Goal: Find specific page/section: Find specific page/section

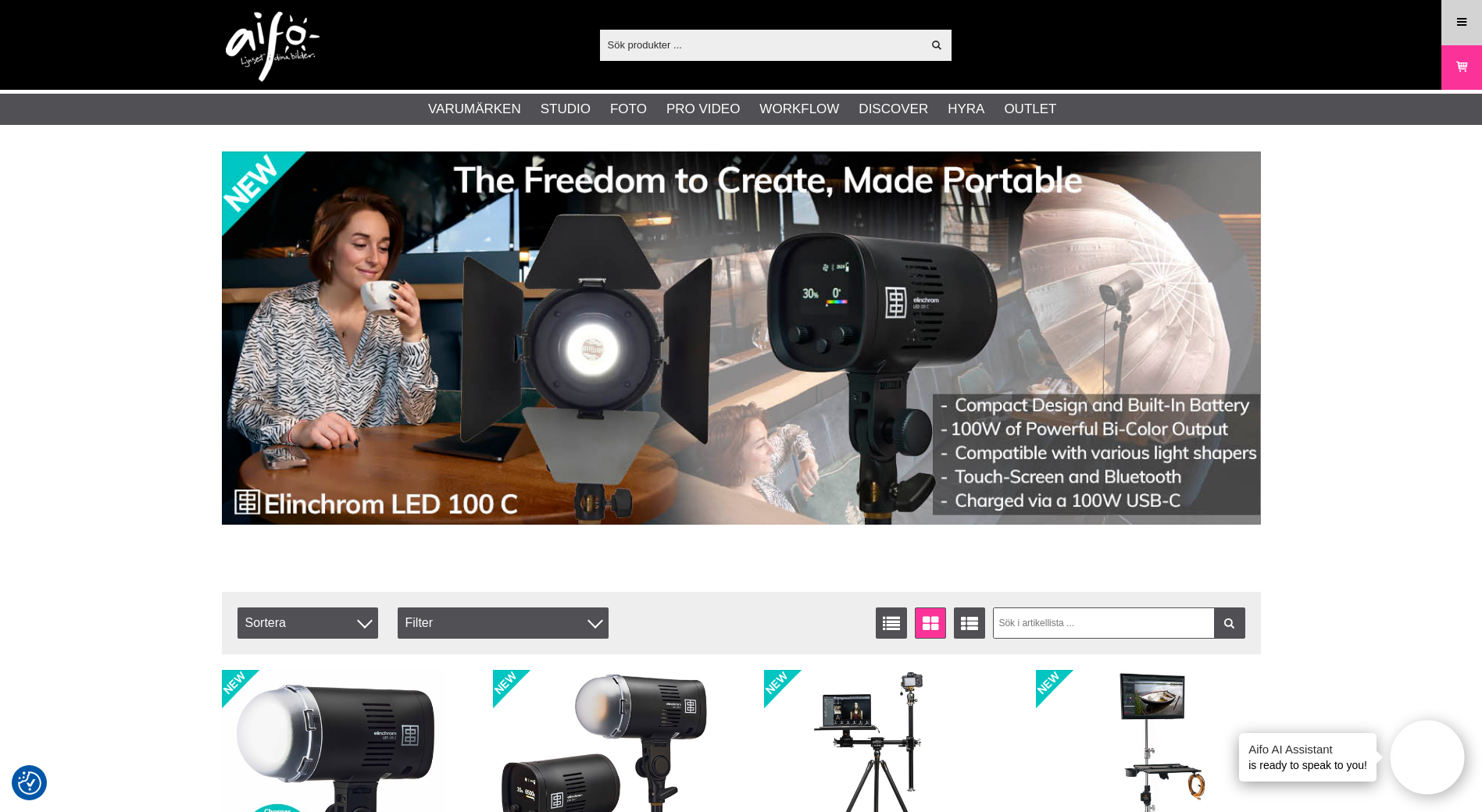
click at [1467, 16] on icon at bounding box center [1461, 22] width 14 height 17
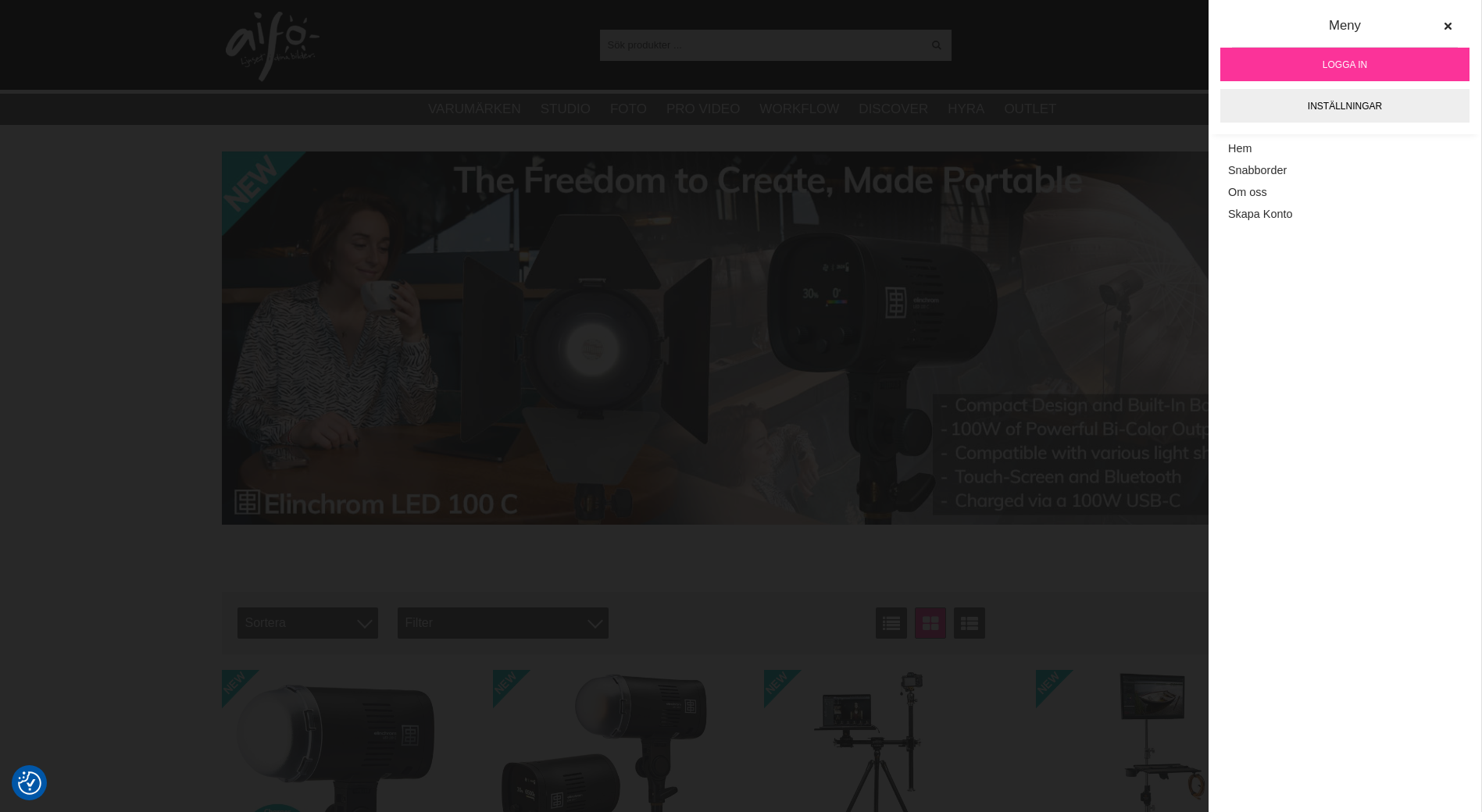
click at [1359, 67] on span "Logga in" at bounding box center [1345, 64] width 45 height 14
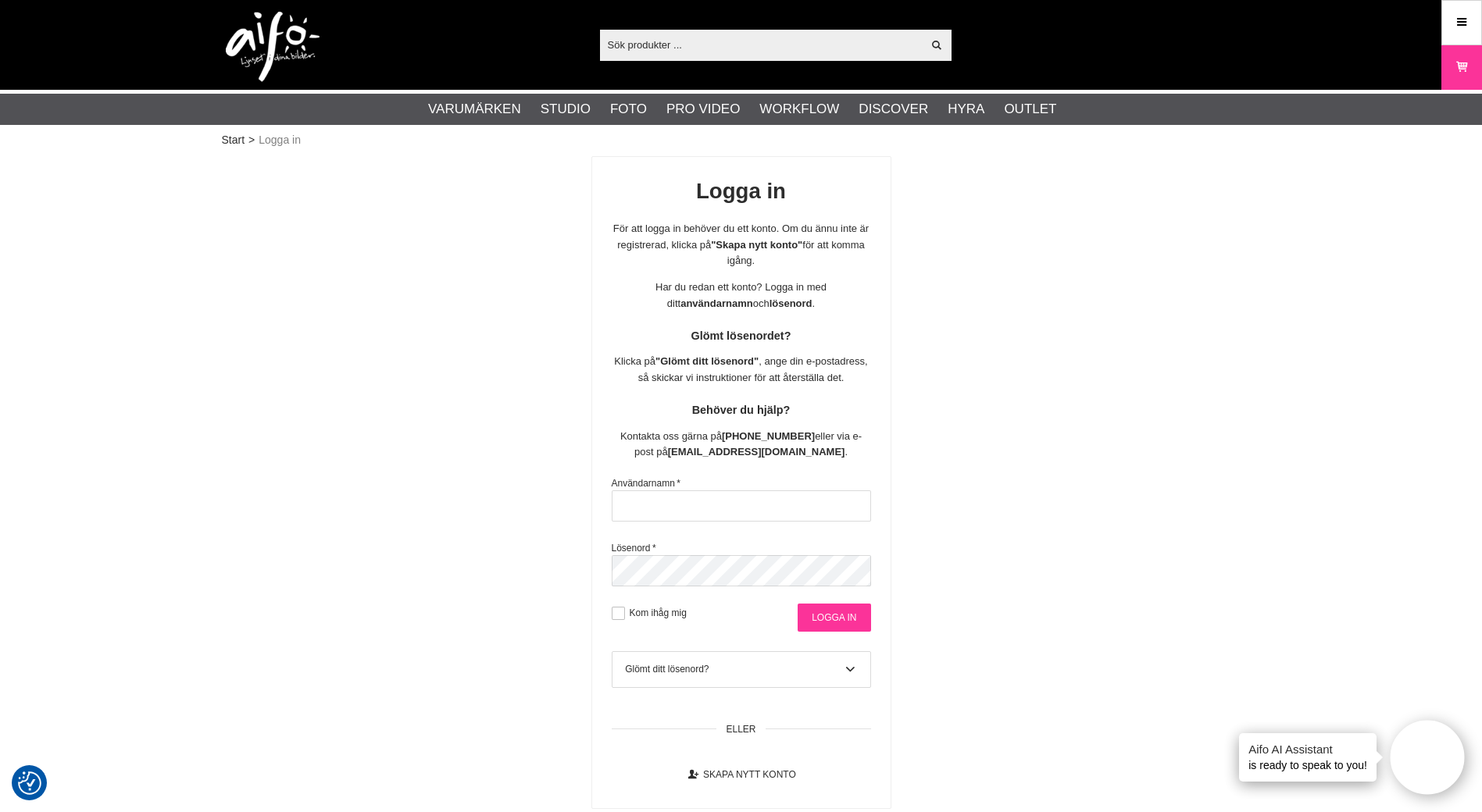
type input "andjoh"
click at [827, 609] on input "Logga in" at bounding box center [834, 617] width 73 height 28
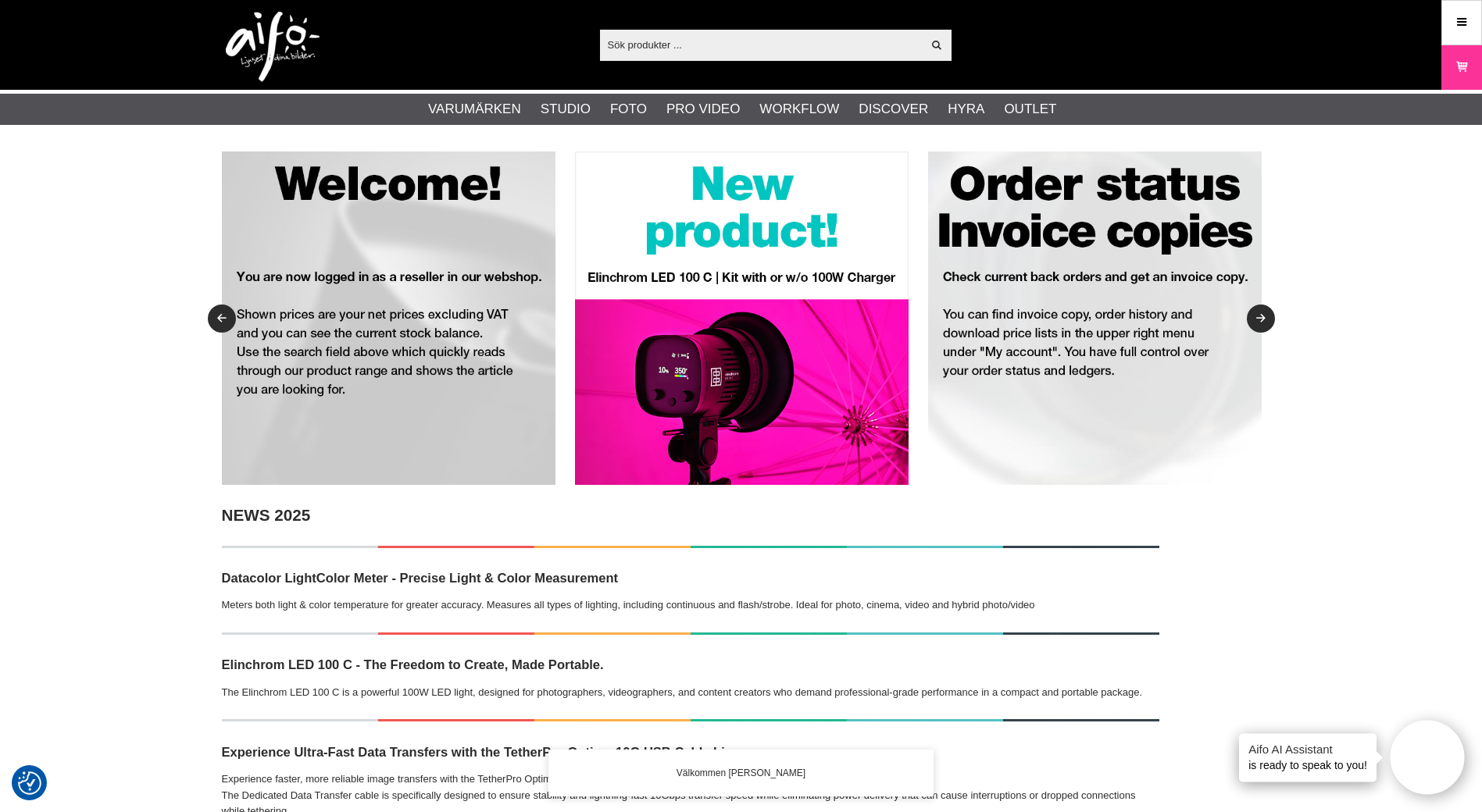
drag, startPoint x: 136, startPoint y: 237, endPoint x: 127, endPoint y: 232, distance: 10.3
drag, startPoint x: 127, startPoint y: 232, endPoint x: 107, endPoint y: 218, distance: 24.4
drag, startPoint x: 101, startPoint y: 215, endPoint x: 94, endPoint y: 213, distance: 7.3
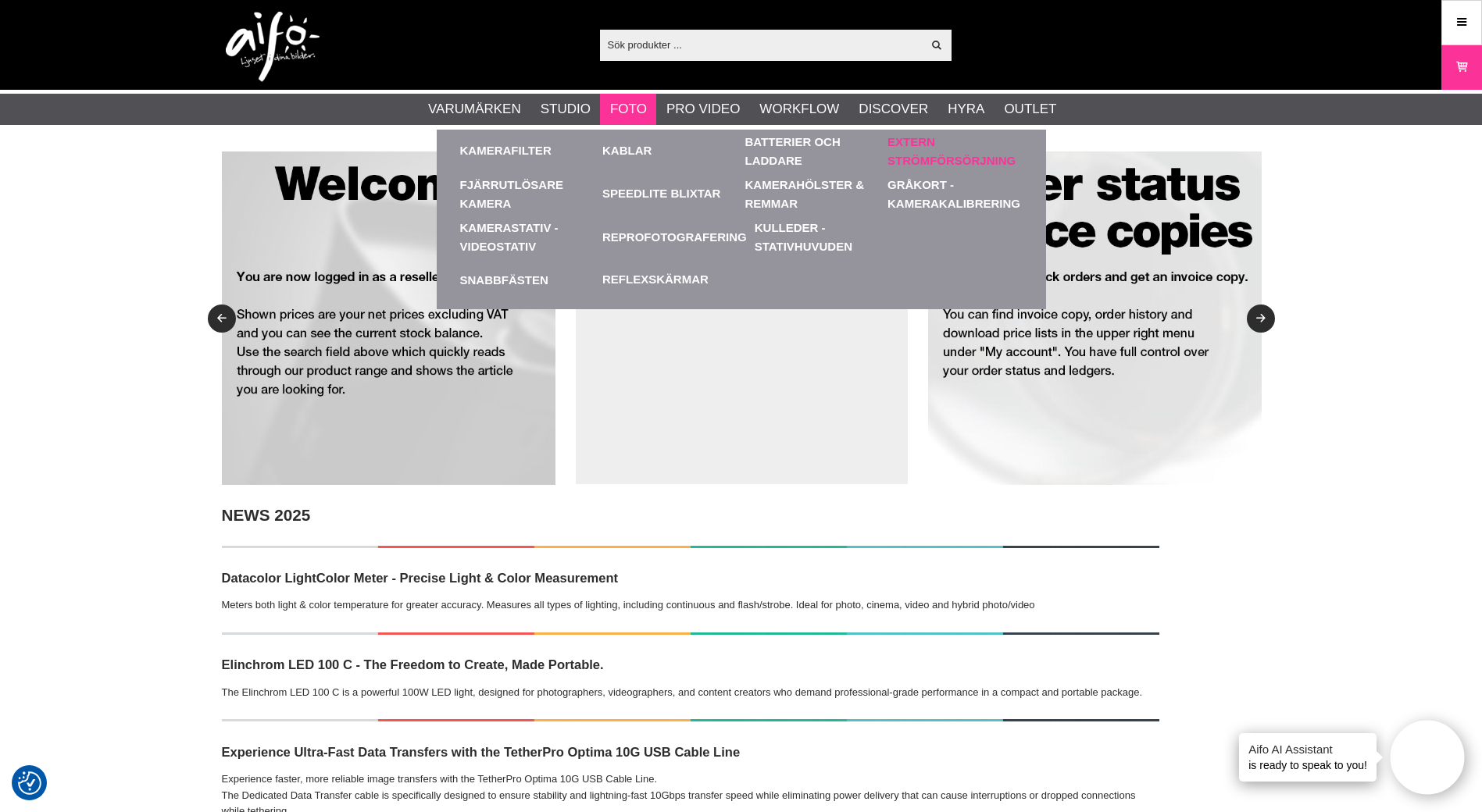
click at [931, 141] on link "Extern Strömförsörjning" at bounding box center [954, 151] width 136 height 43
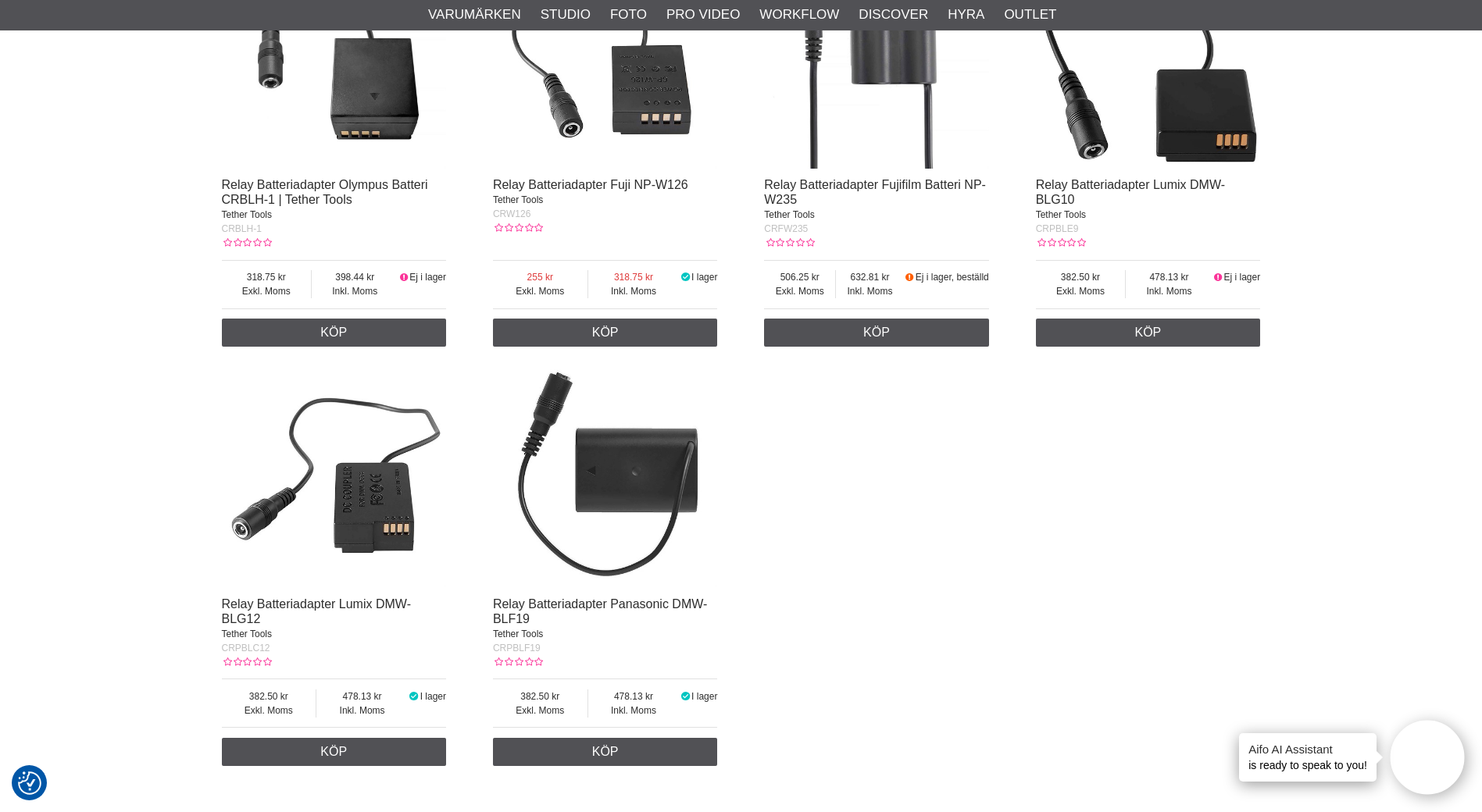
scroll to position [5291, 0]
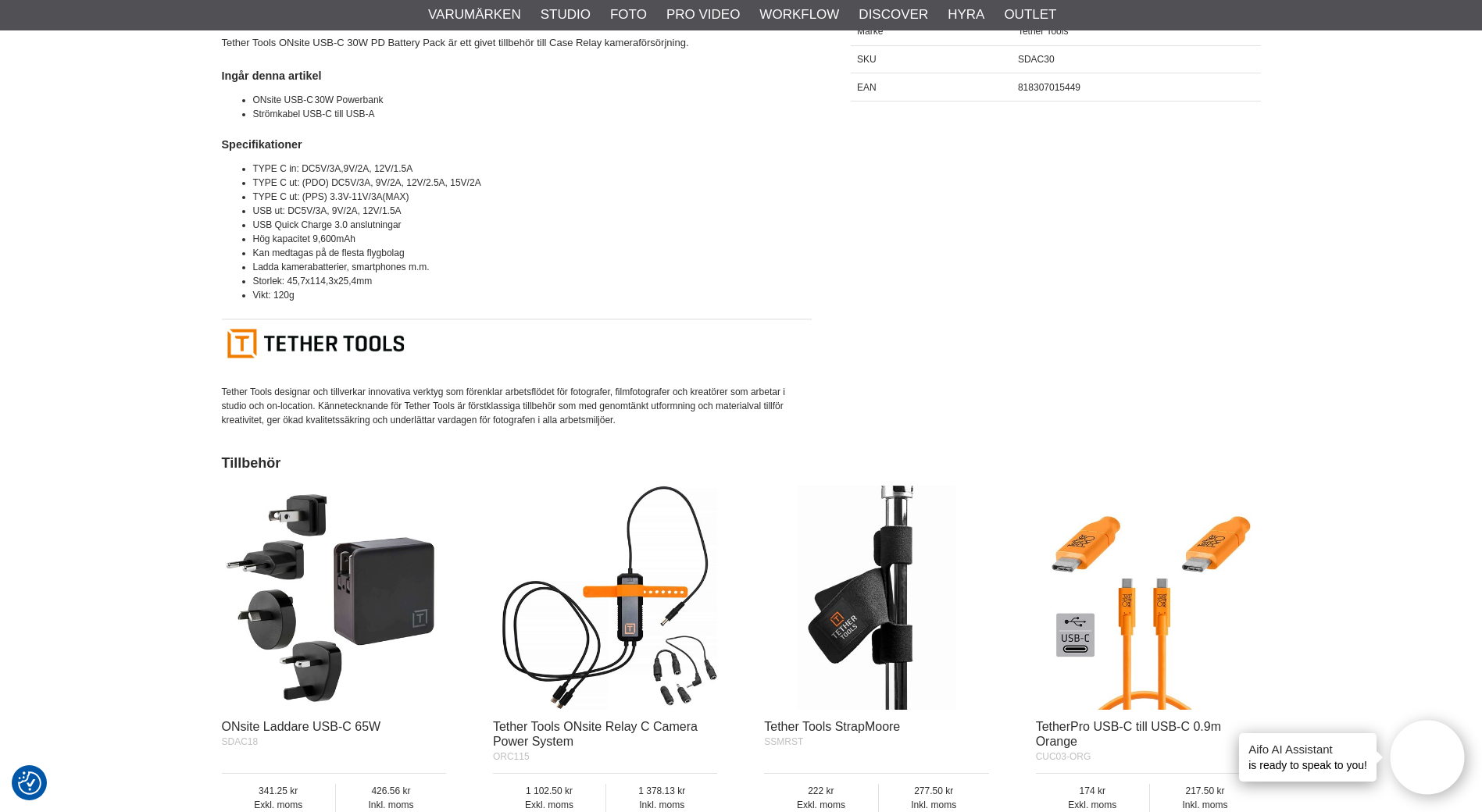
scroll to position [547, 0]
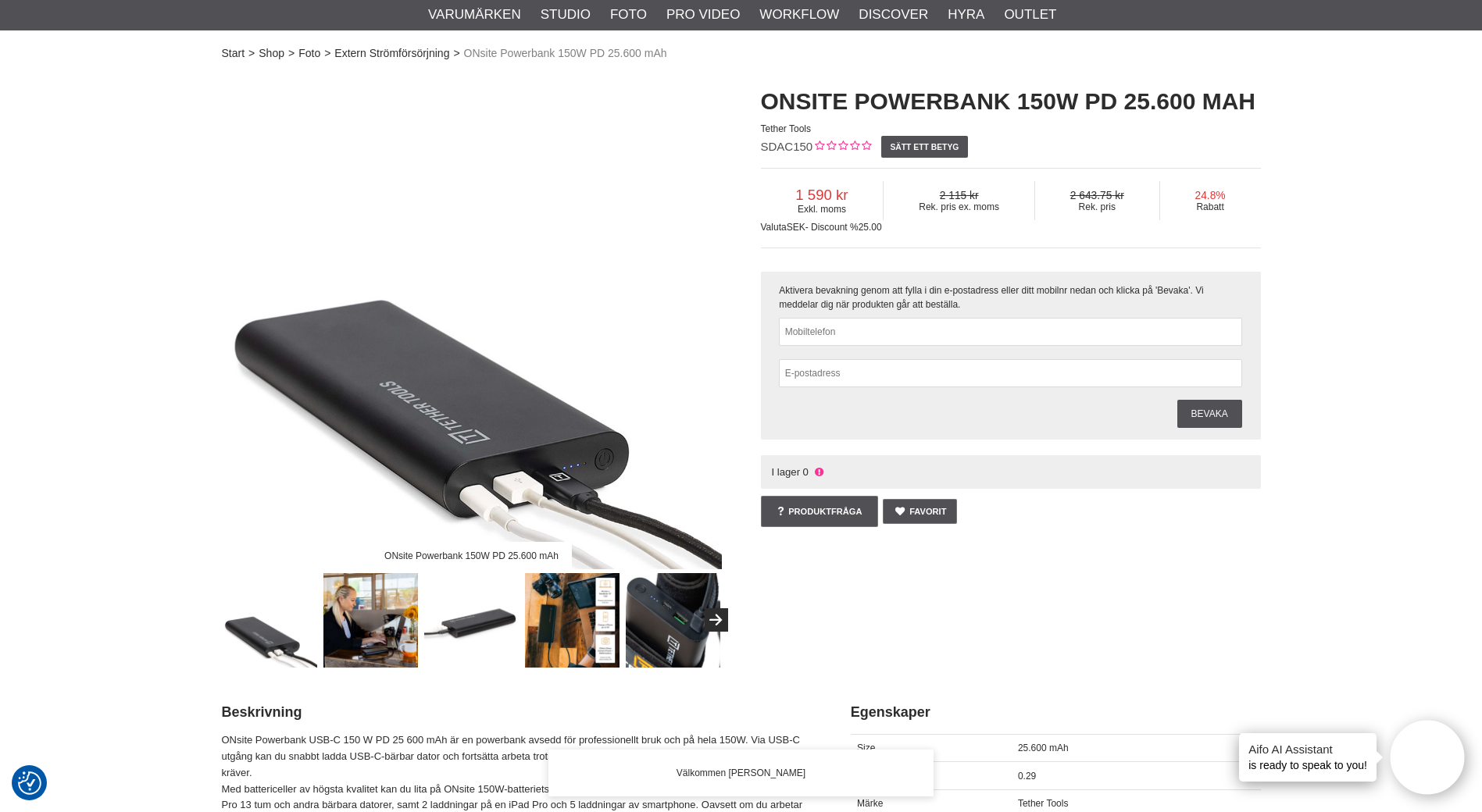
scroll to position [78, 0]
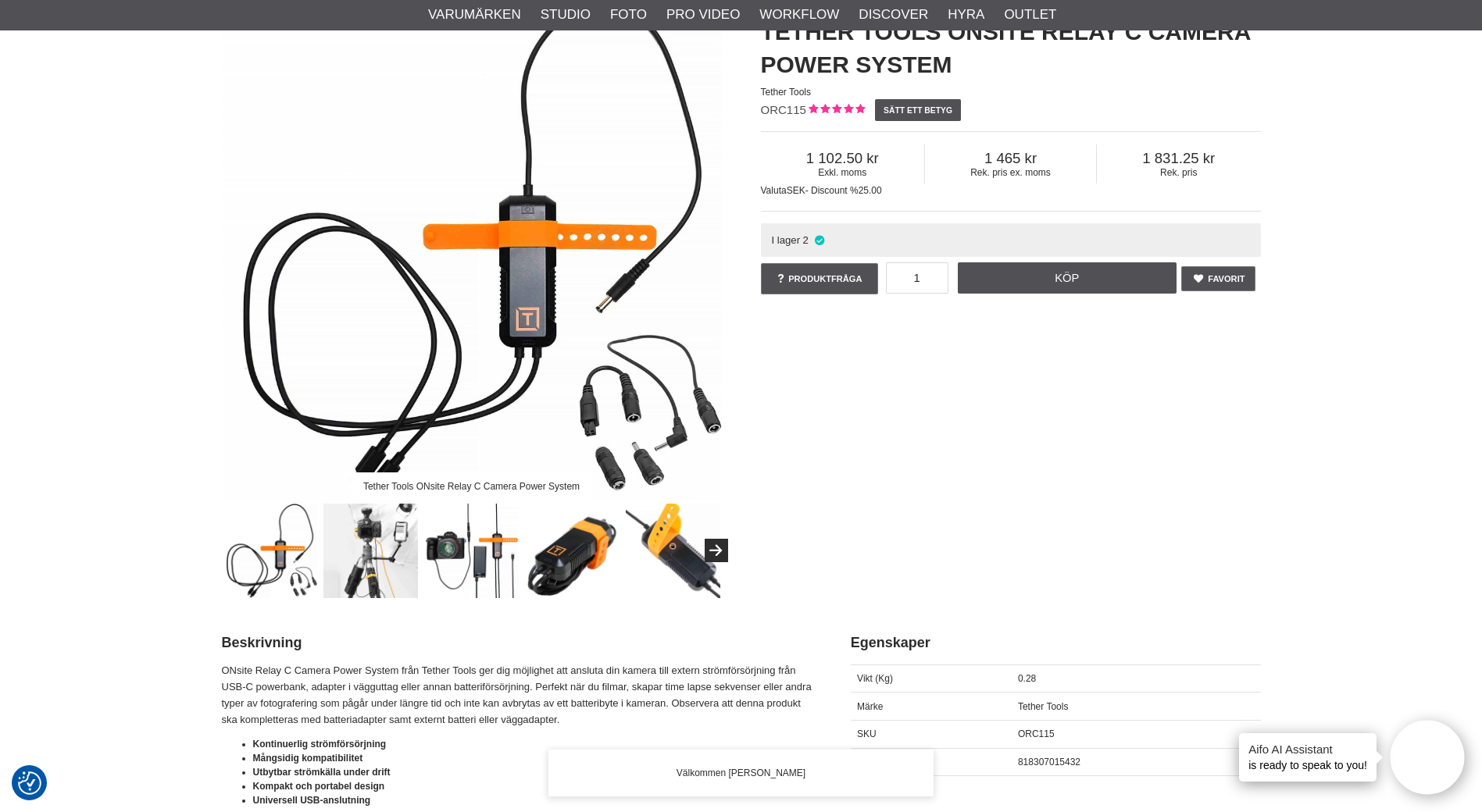
scroll to position [469, 0]
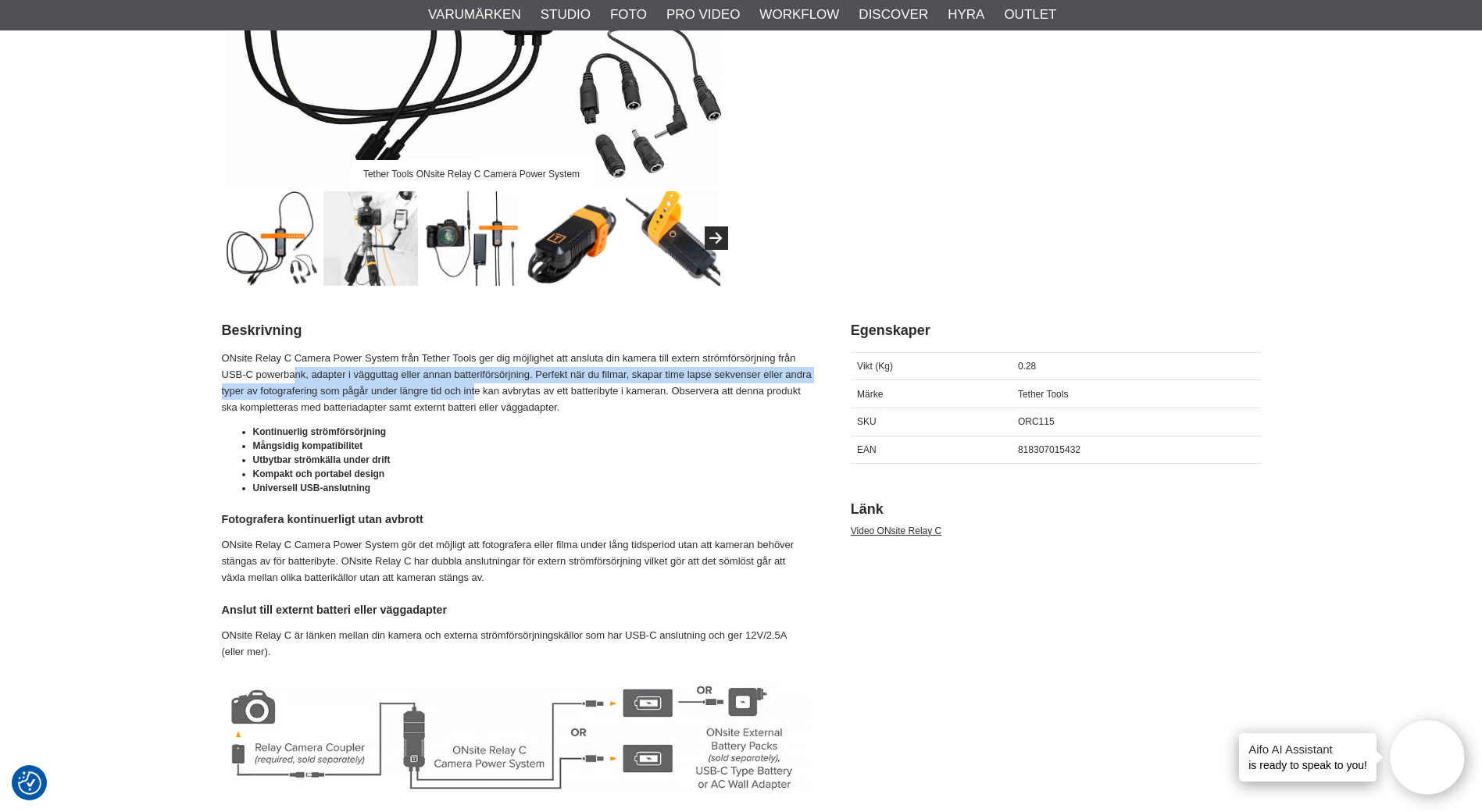
drag, startPoint x: 370, startPoint y: 379, endPoint x: 473, endPoint y: 390, distance: 103.6
click at [473, 390] on p "ONsite Relay C Camera Power System från Tether Tools ger dig möjlighet att ansl…" at bounding box center [516, 383] width 590 height 65
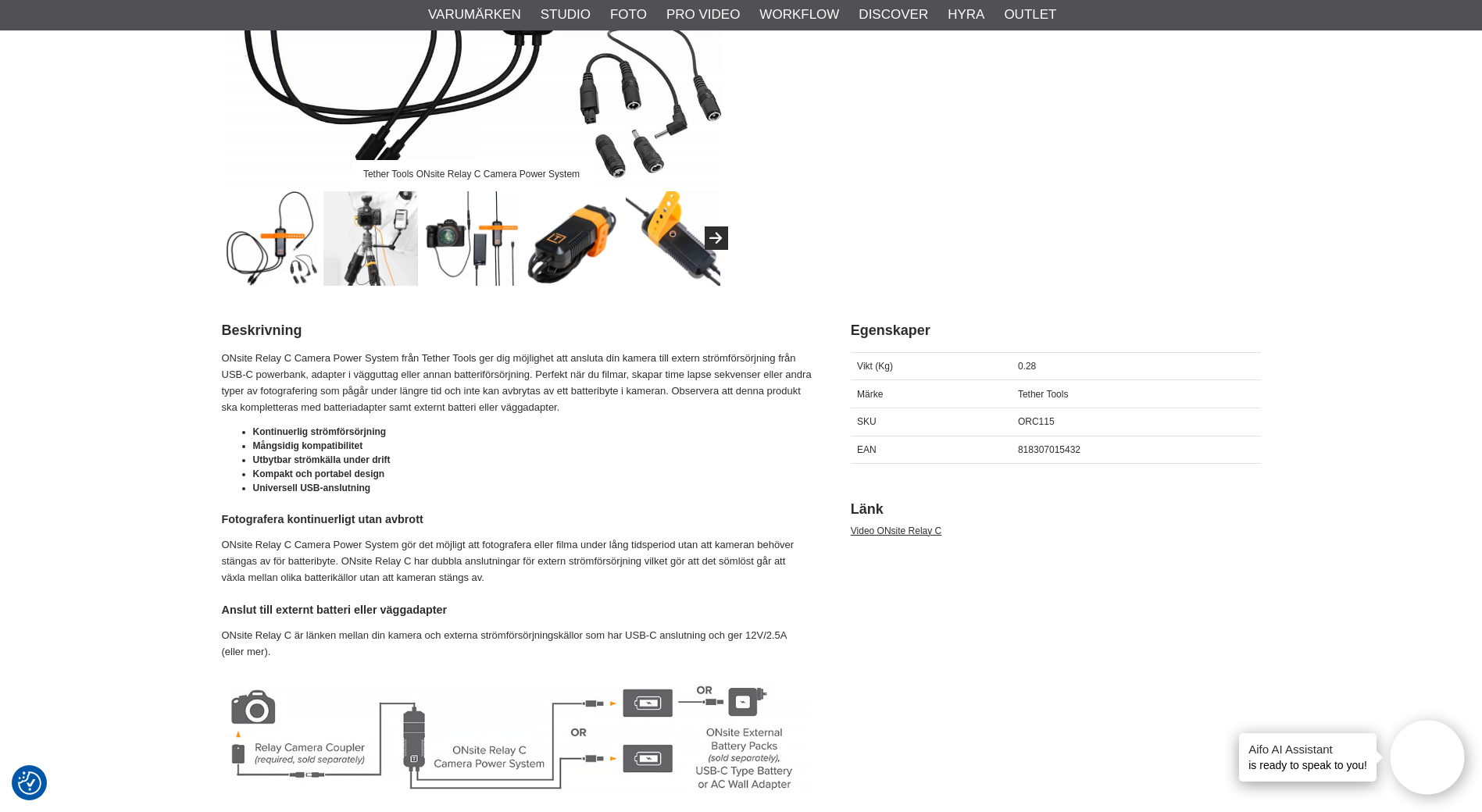
drag, startPoint x: 473, startPoint y: 390, endPoint x: 482, endPoint y: 420, distance: 31.3
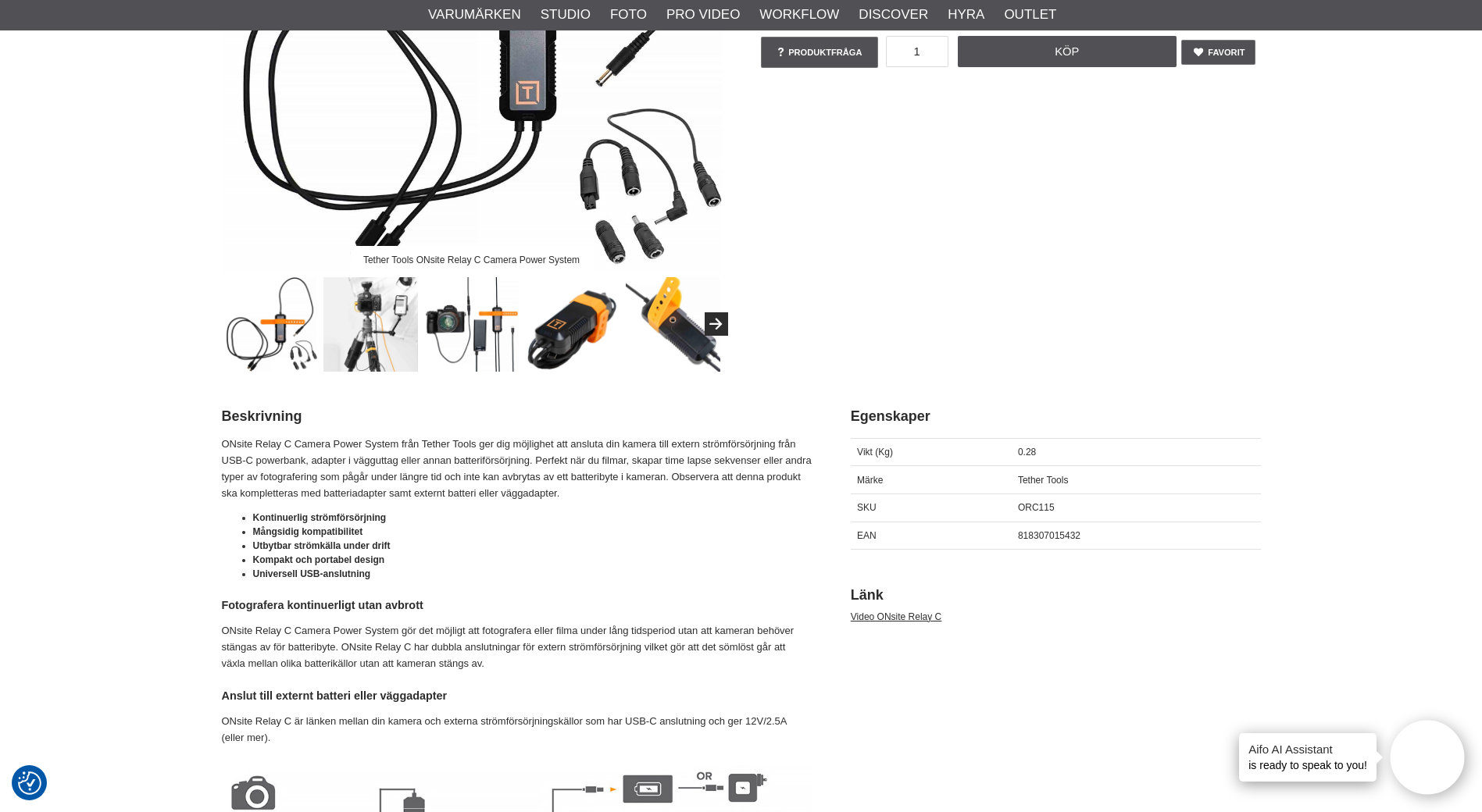
scroll to position [390, 0]
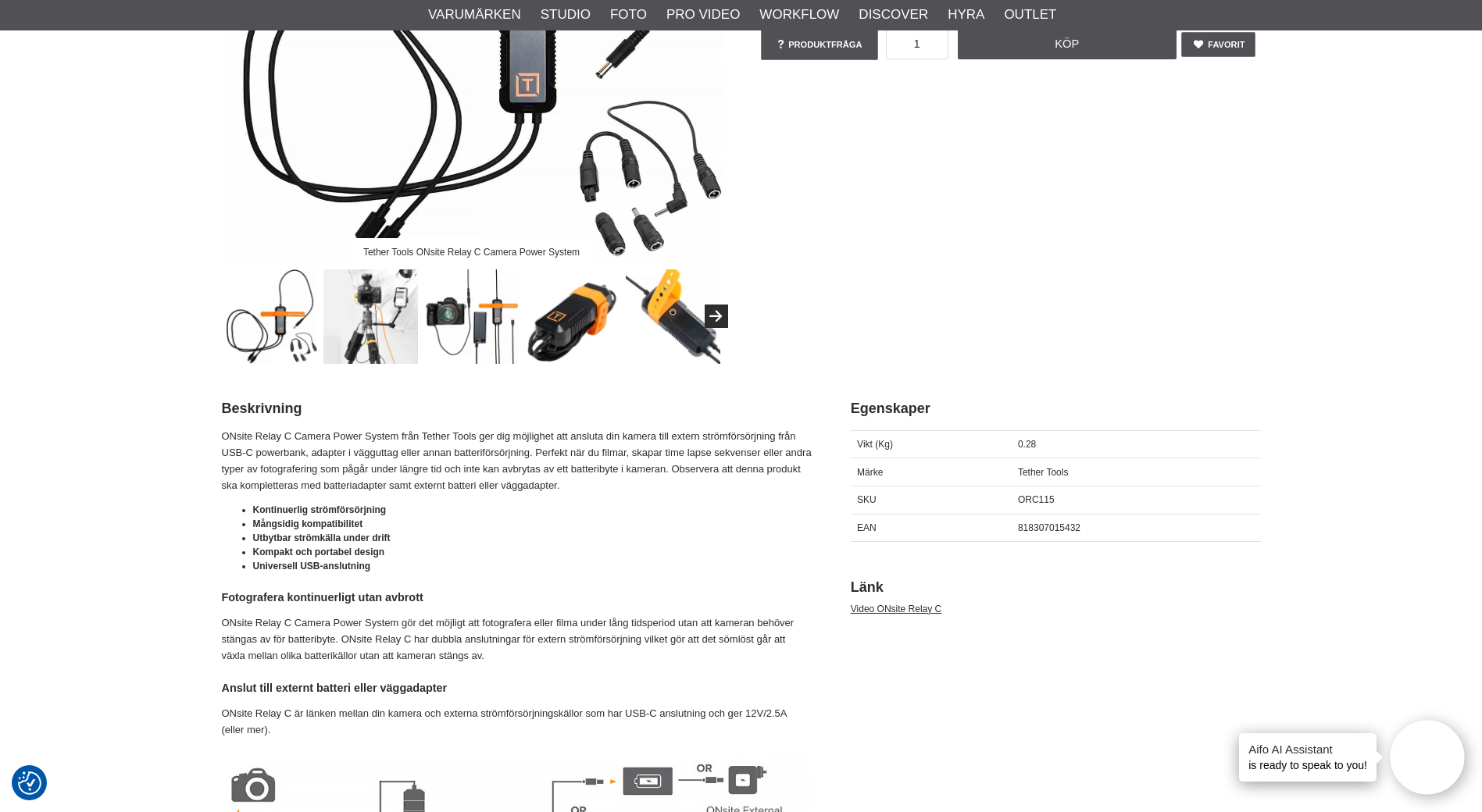
click at [367, 302] on img at bounding box center [370, 316] width 94 height 94
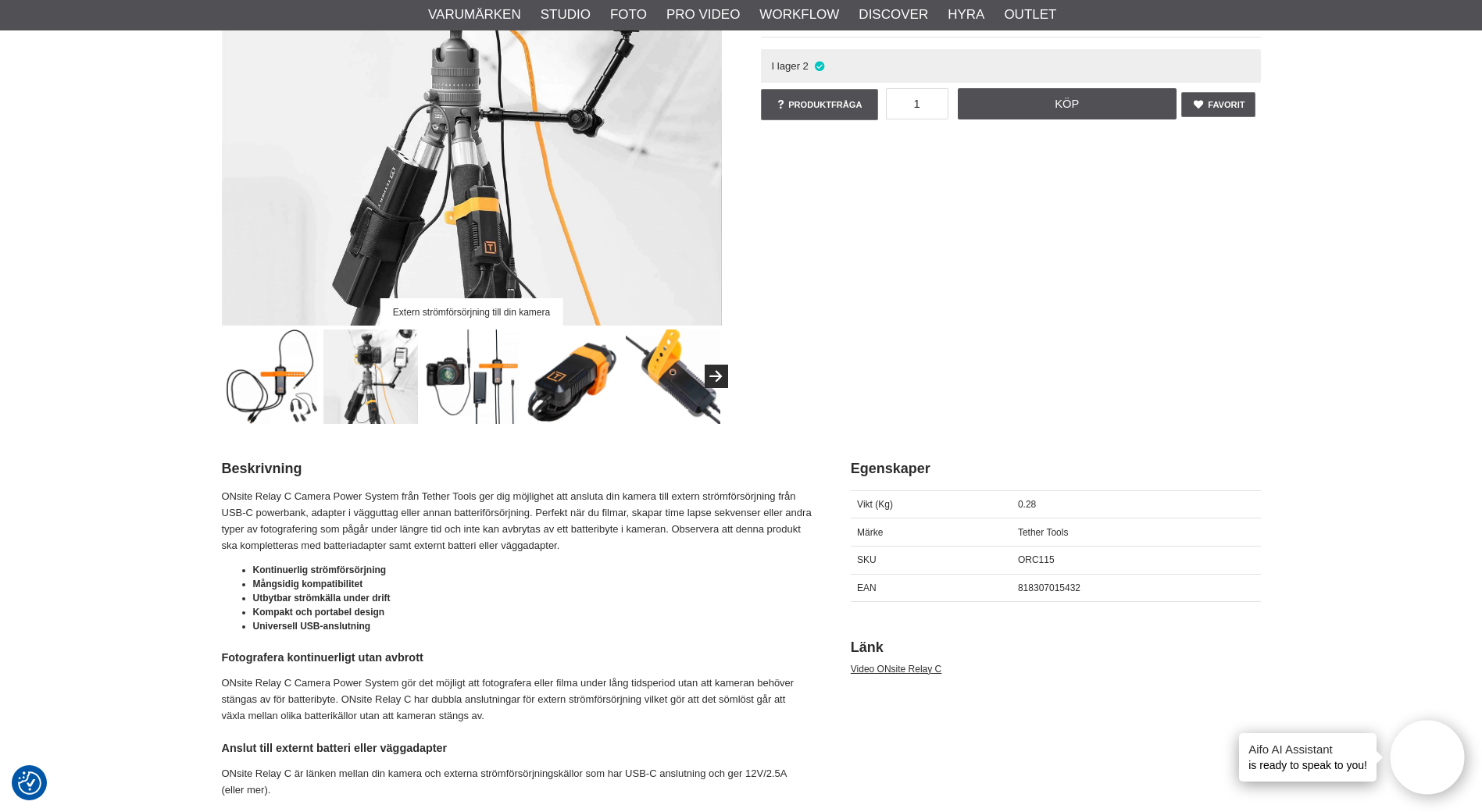
scroll to position [157, 0]
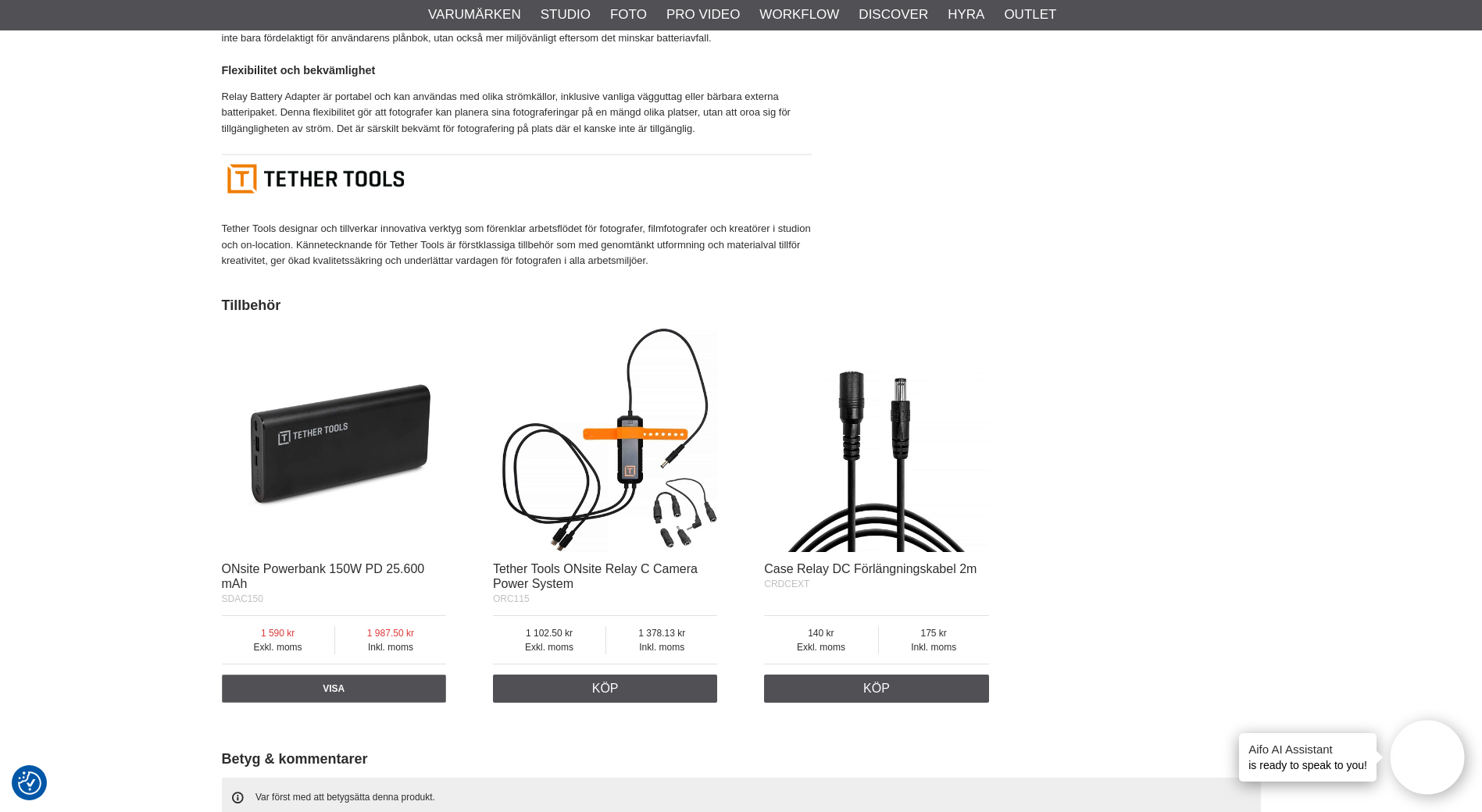
scroll to position [1406, 0]
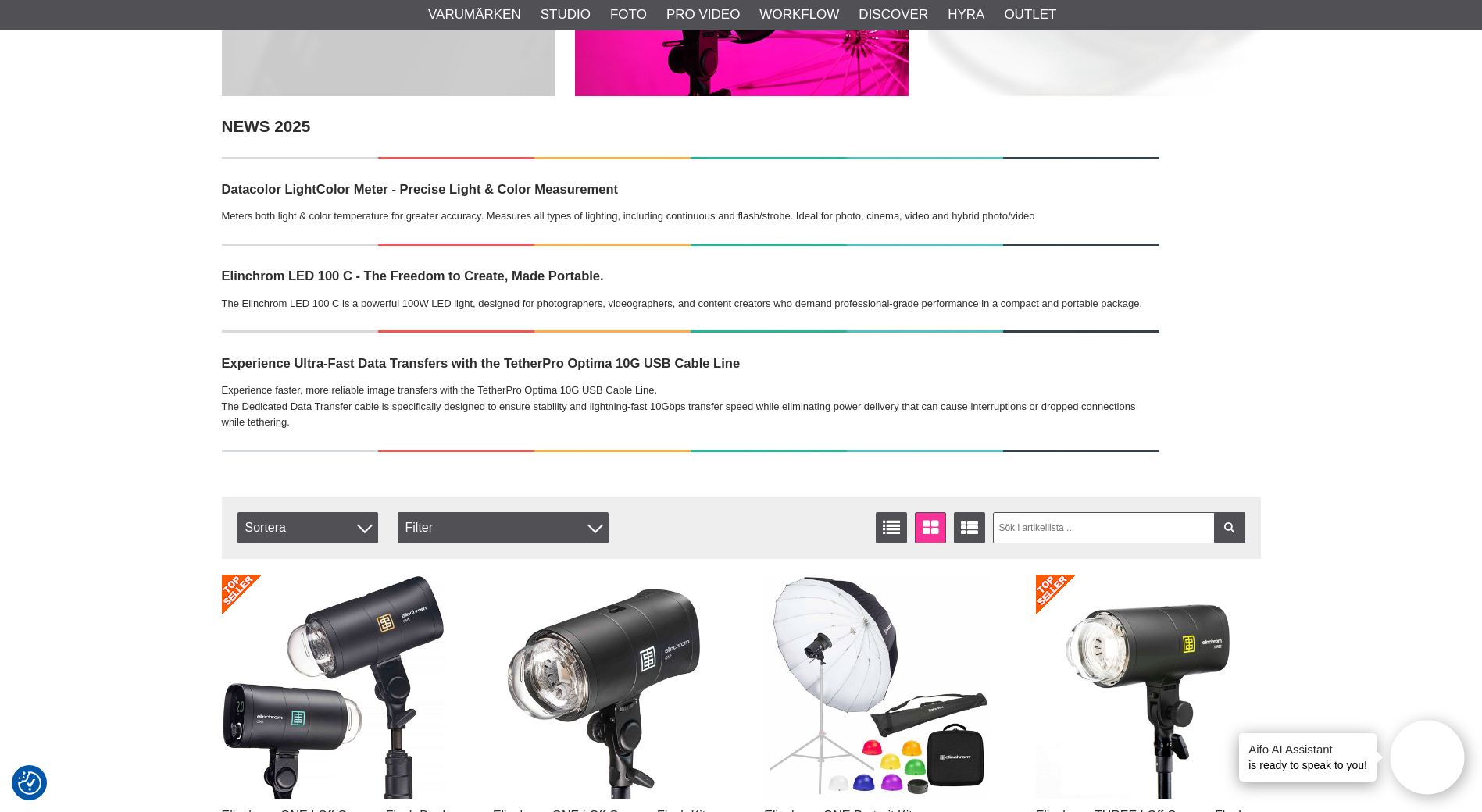
scroll to position [78, 0]
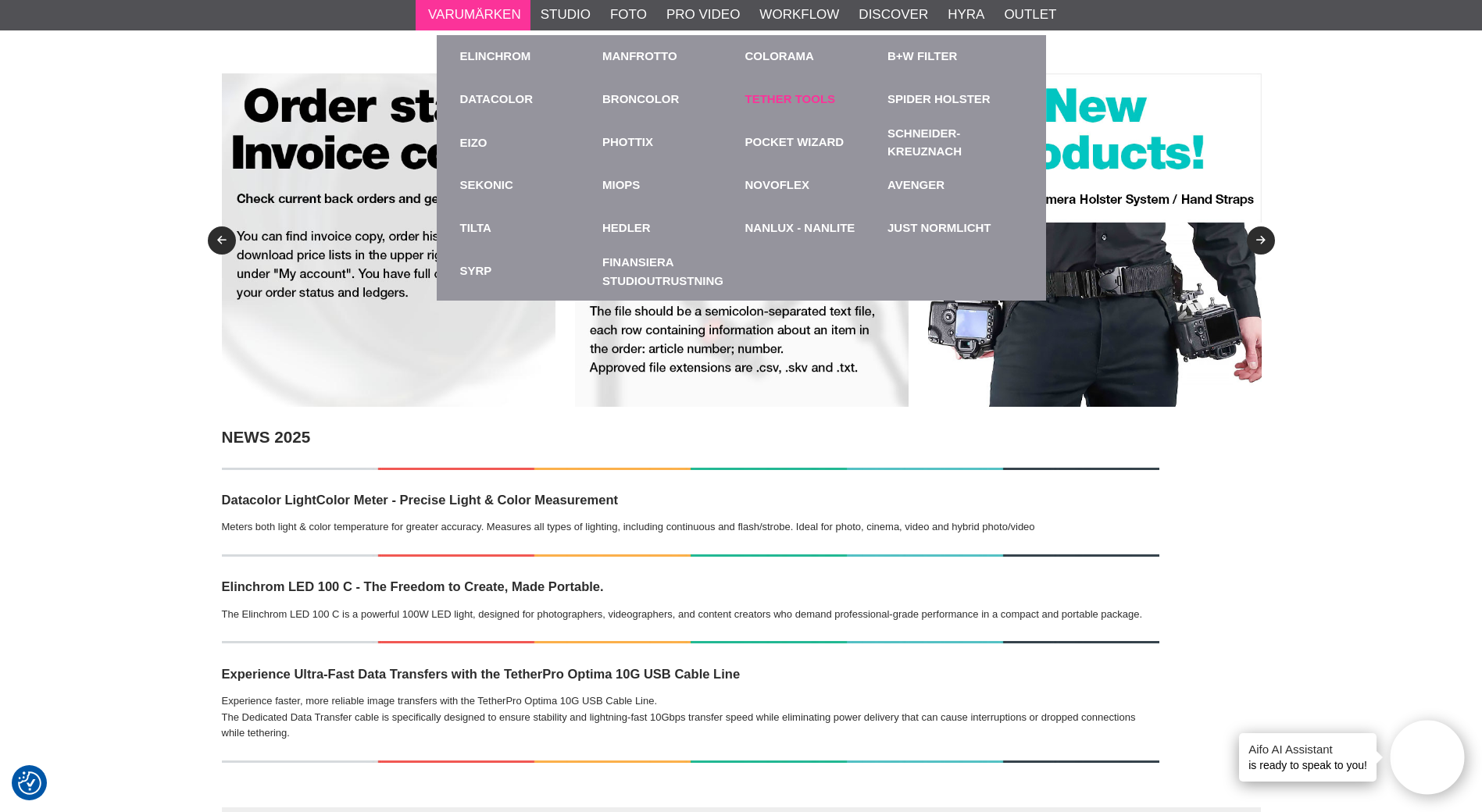
click at [780, 92] on link "Tether Tools" at bounding box center [791, 100] width 91 height 18
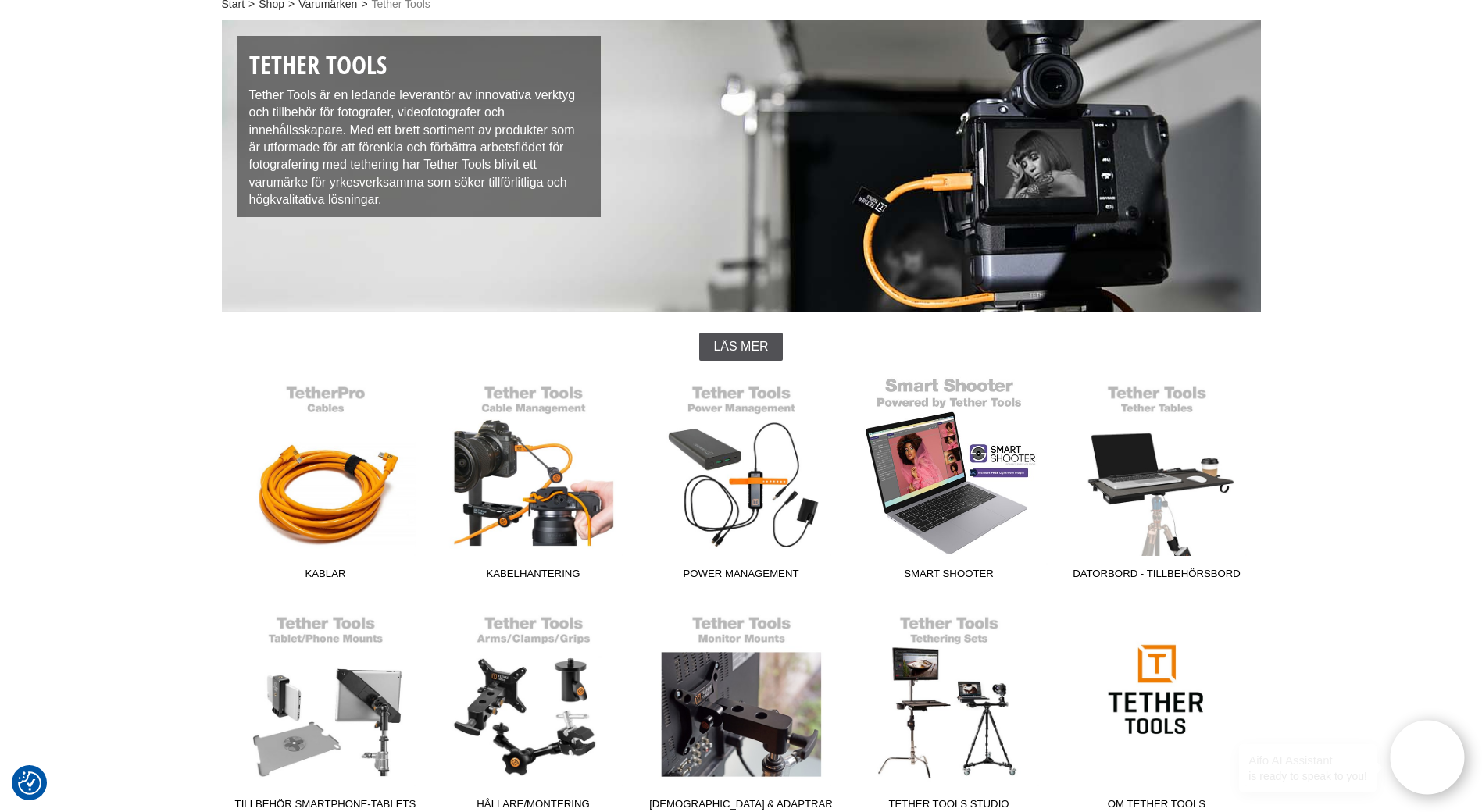
scroll to position [469, 0]
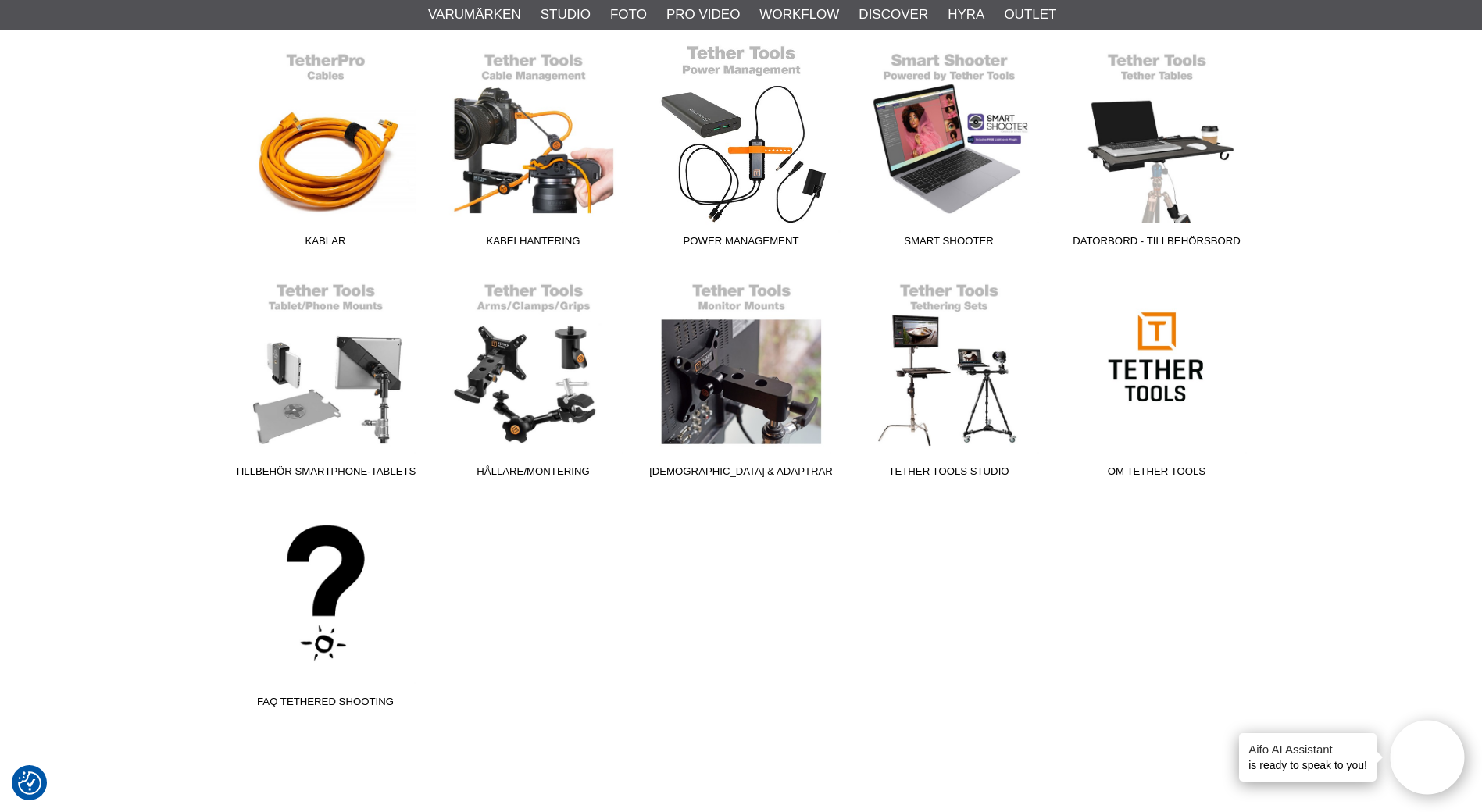
click at [748, 239] on span "Power Management" at bounding box center [741, 244] width 208 height 21
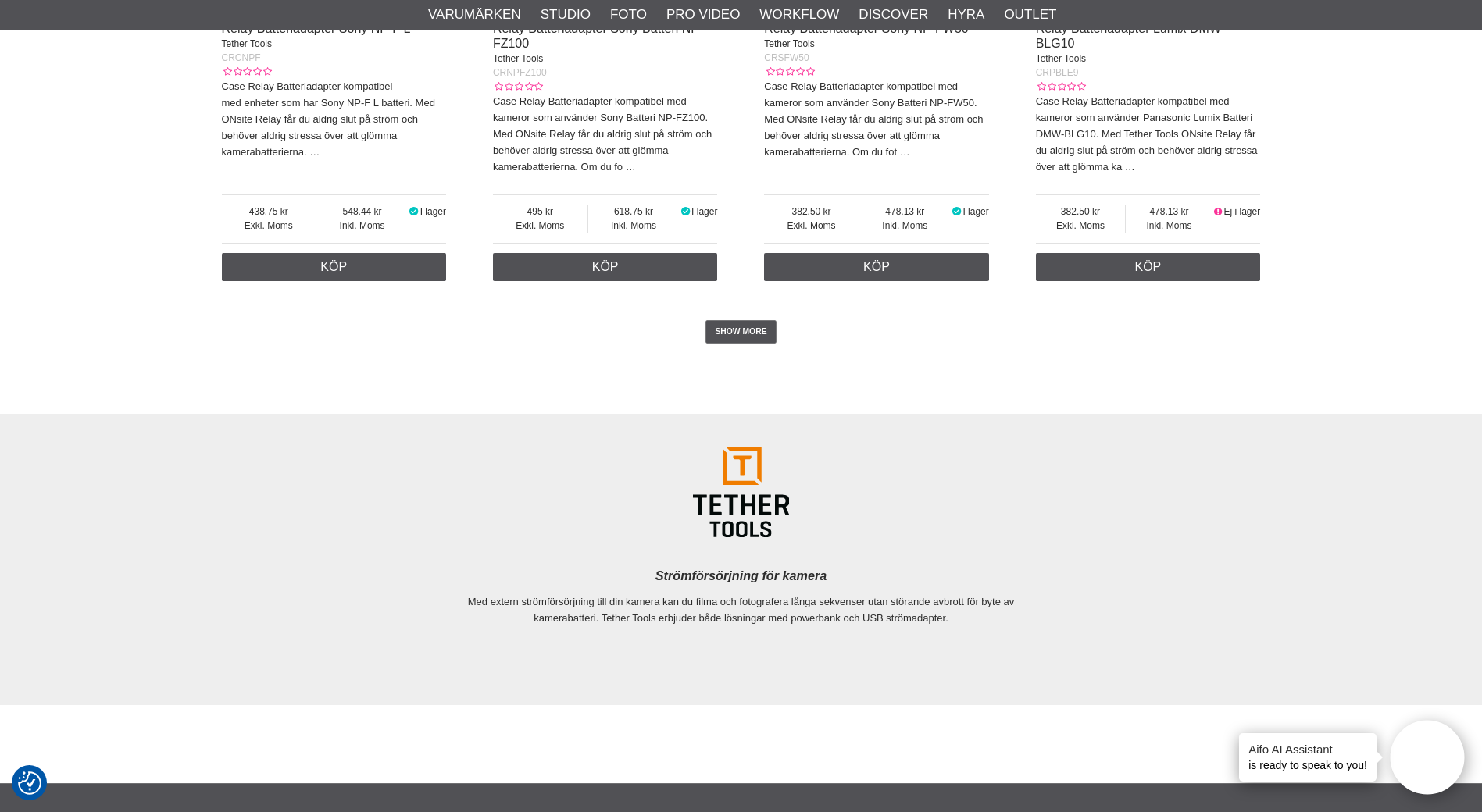
scroll to position [3982, 0]
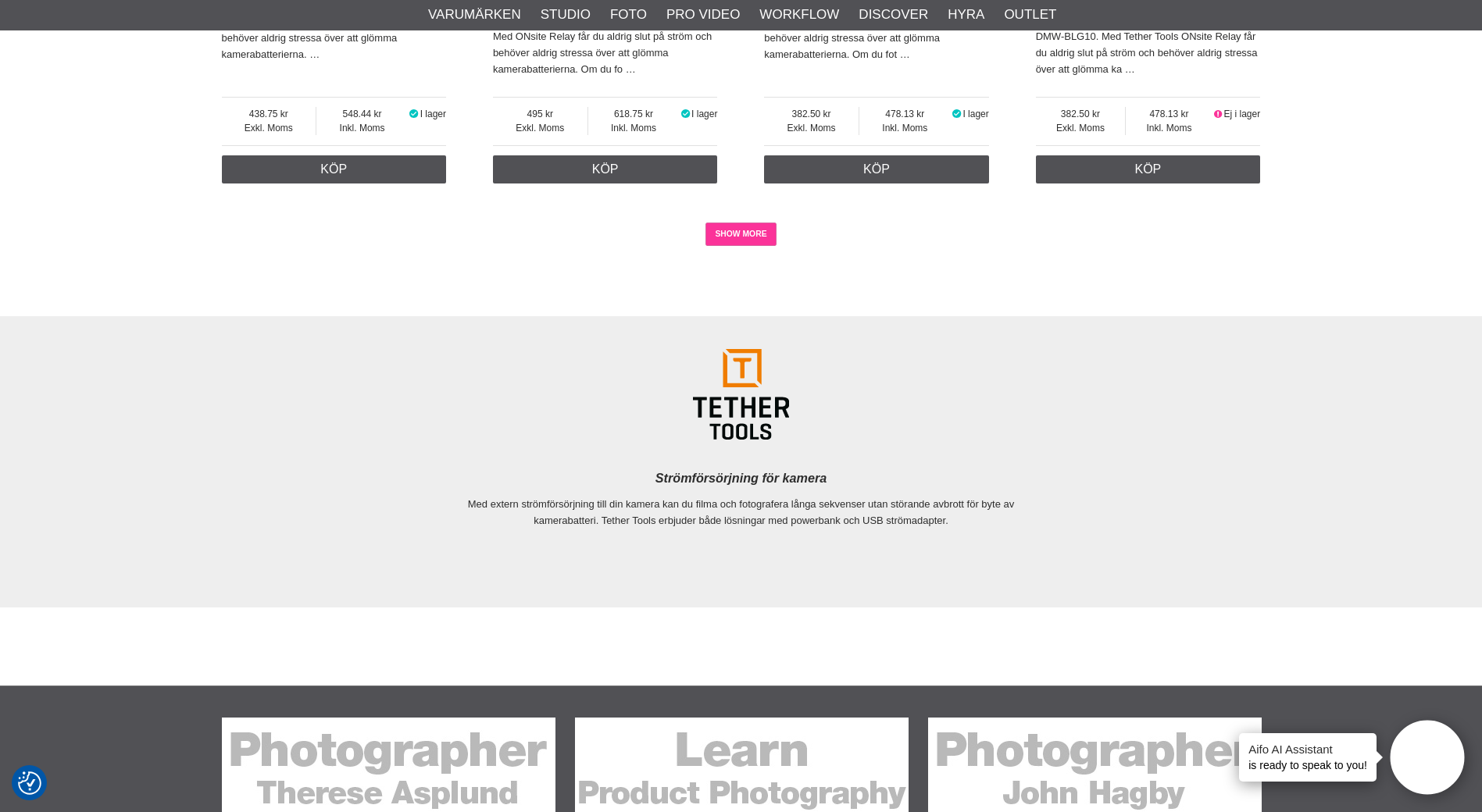
click at [741, 232] on link "SHOW MORE" at bounding box center [741, 234] width 71 height 24
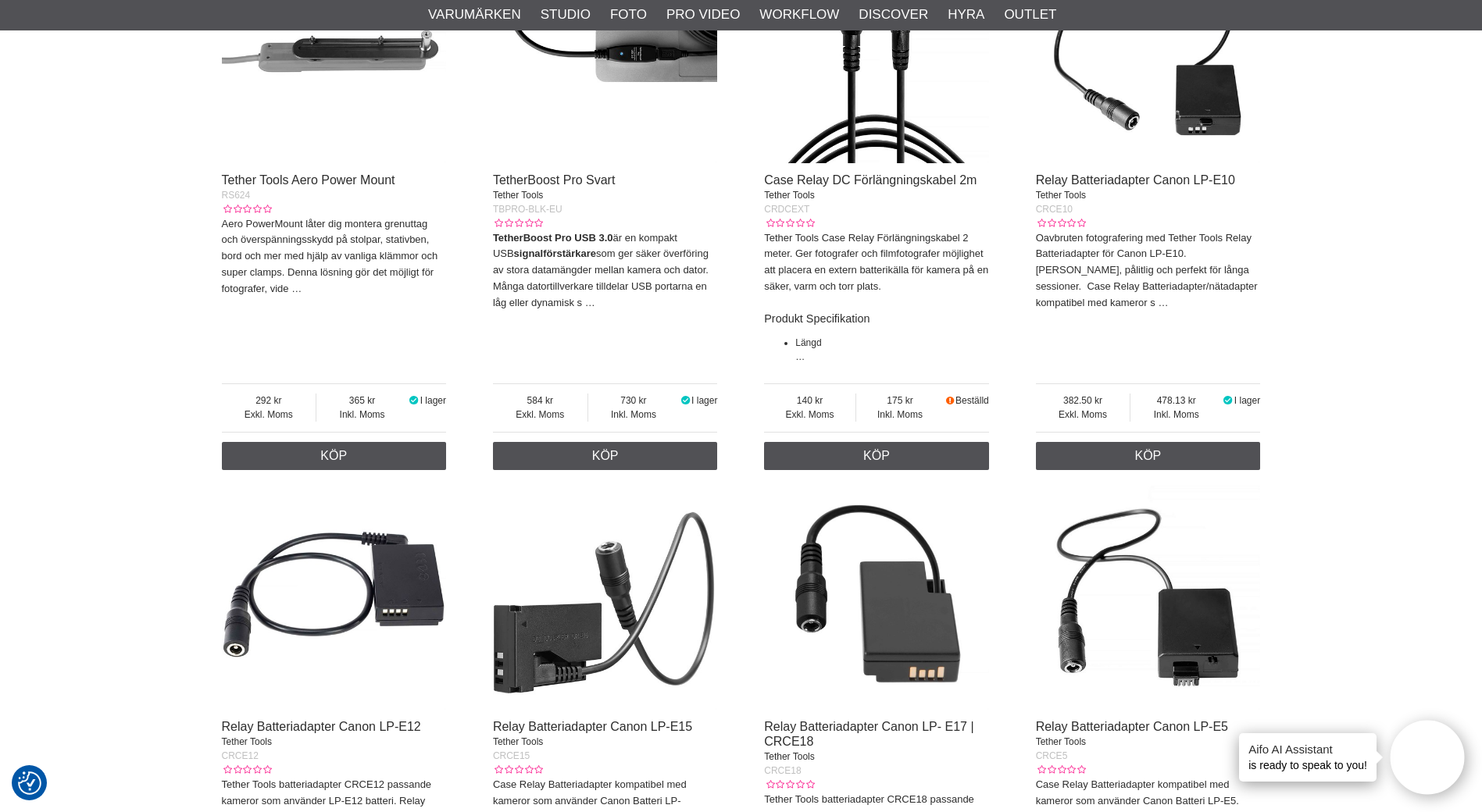
scroll to position [1142, 0]
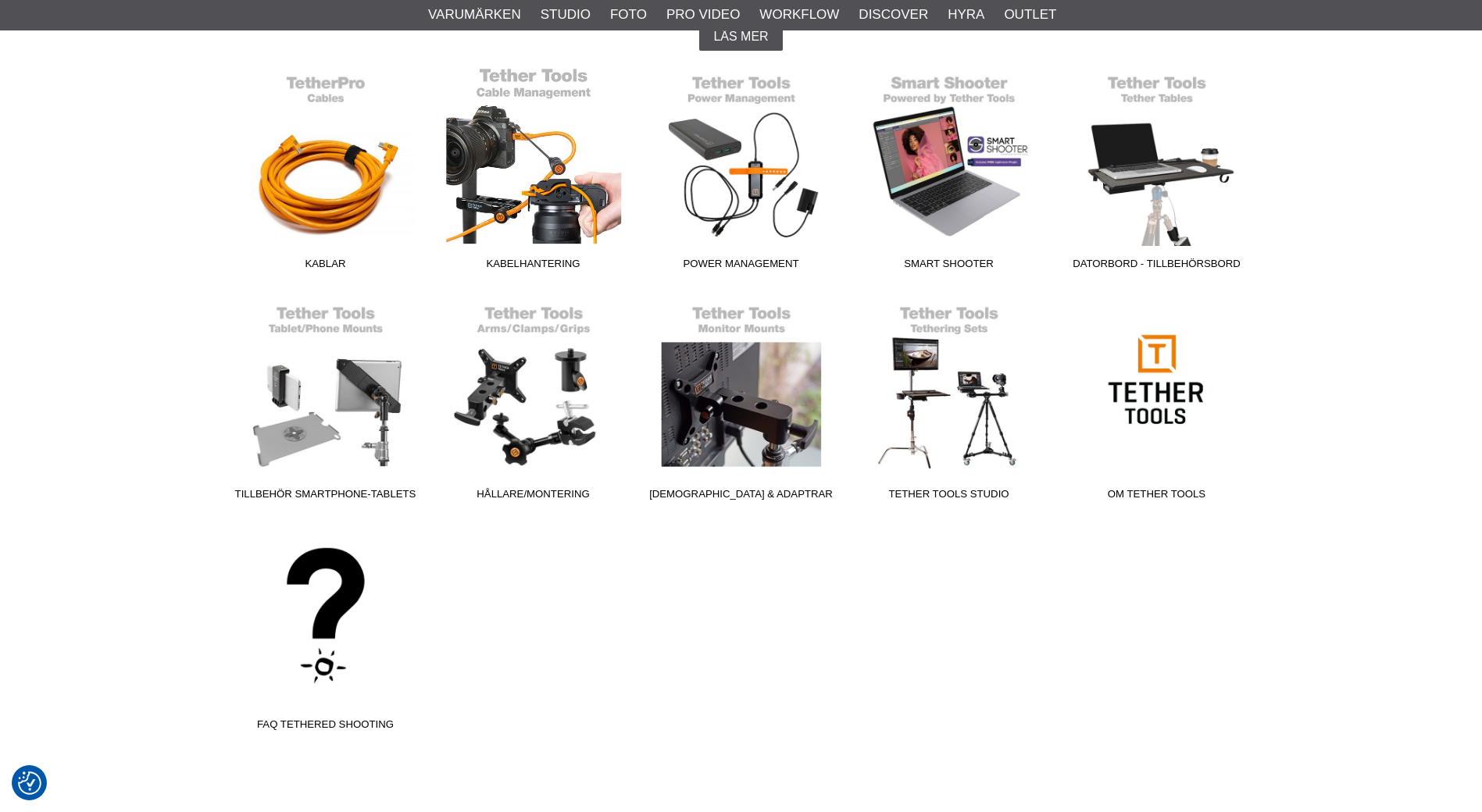
scroll to position [469, 0]
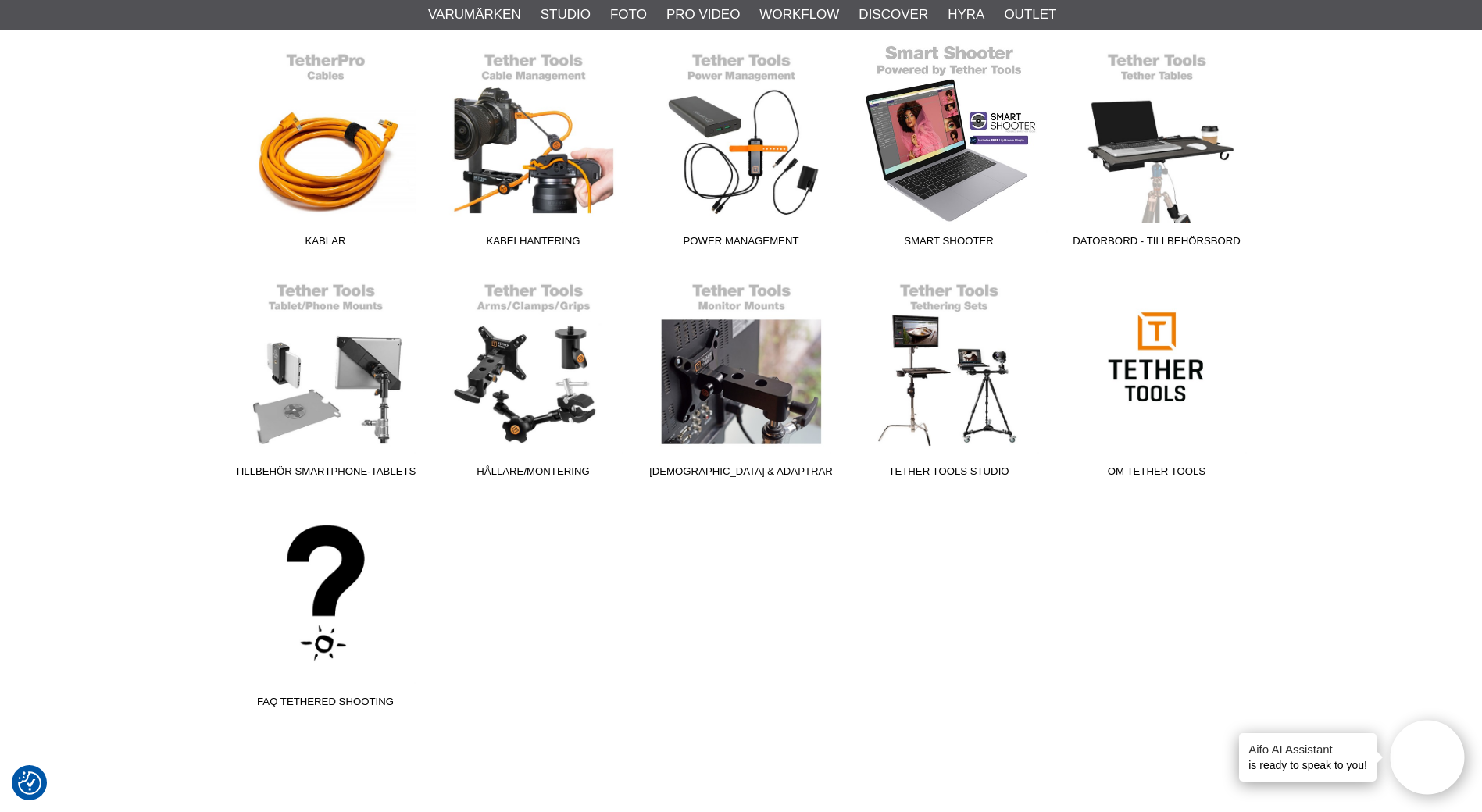
click at [942, 236] on span "Smart Shooter" at bounding box center [949, 244] width 208 height 21
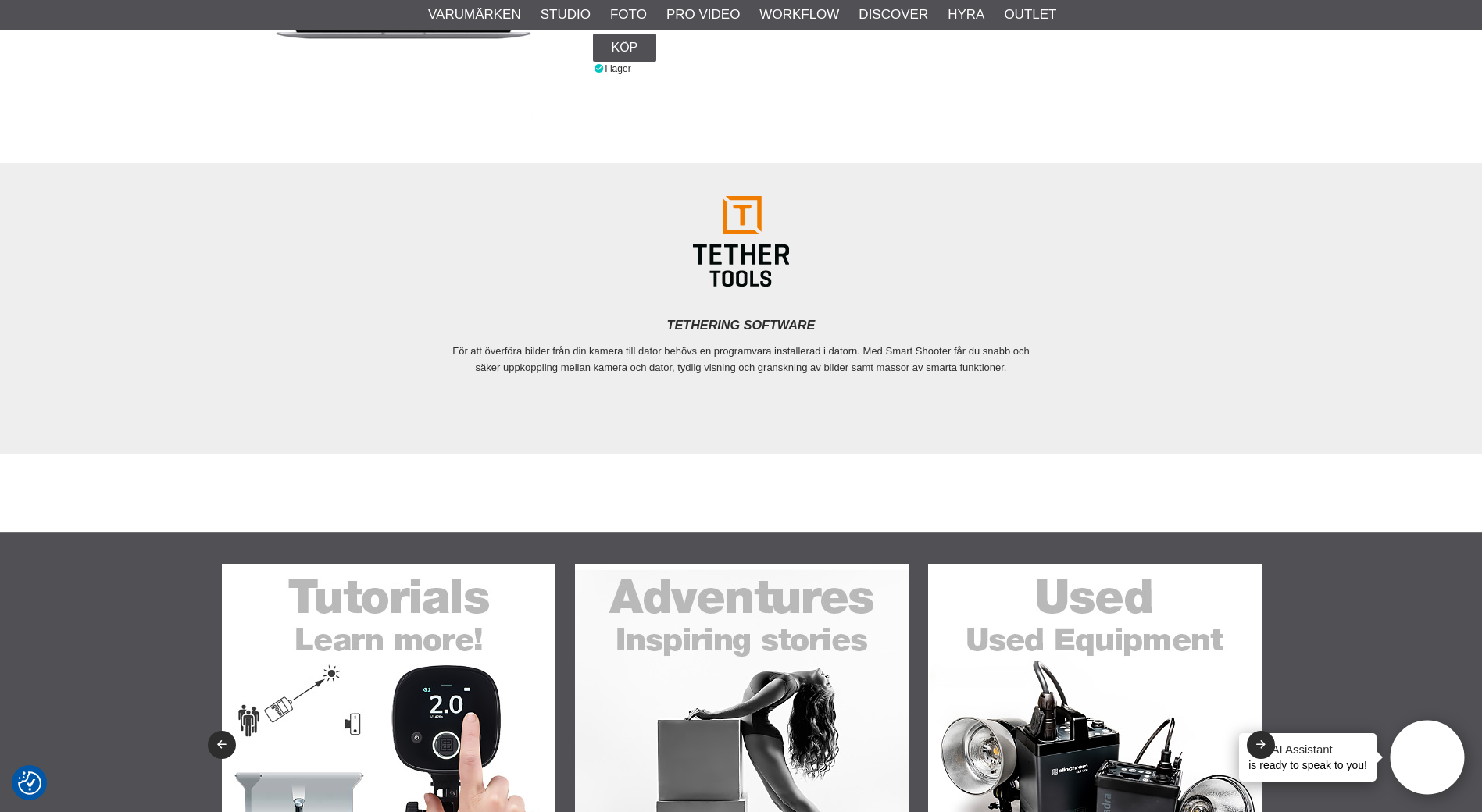
scroll to position [469, 0]
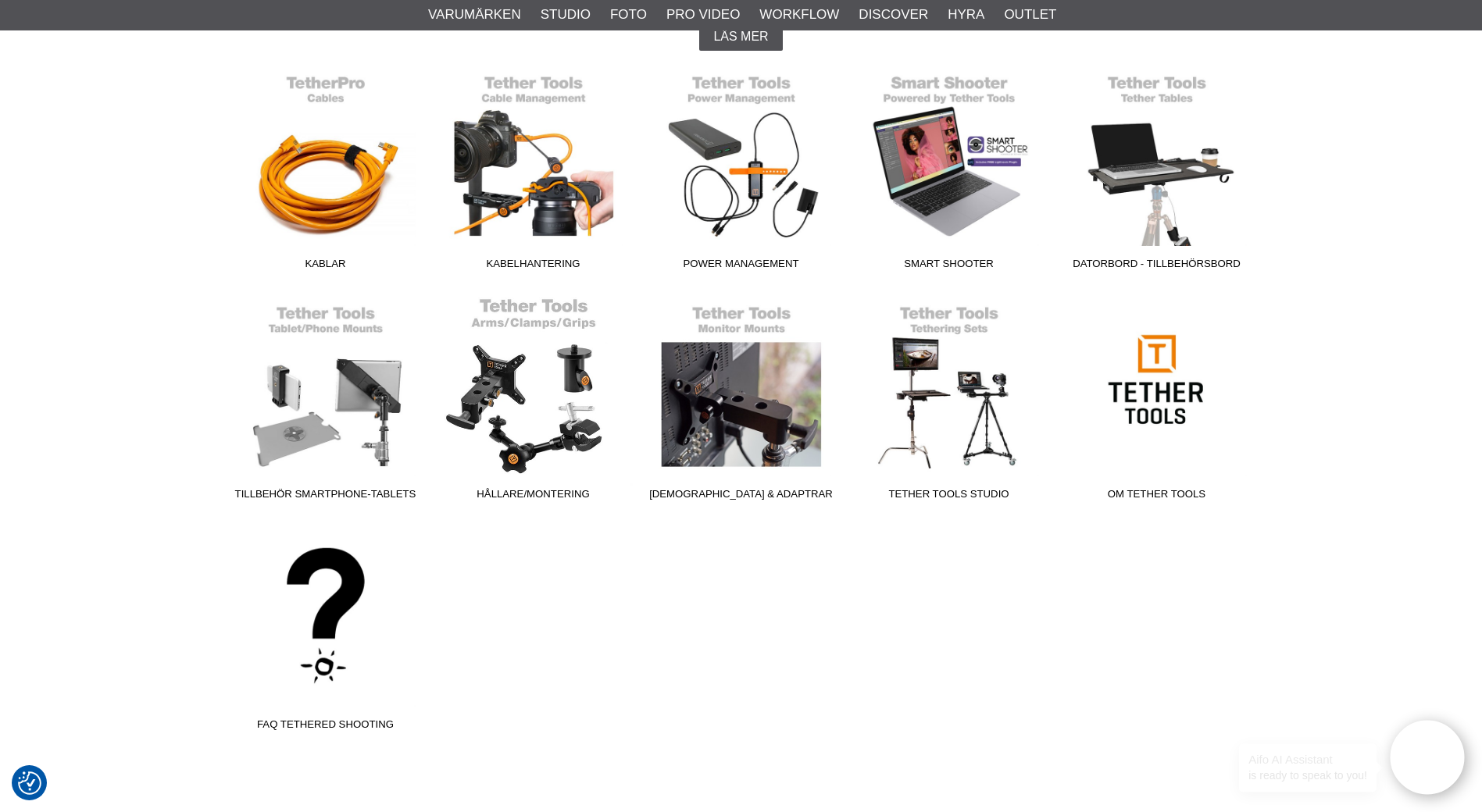
scroll to position [469, 0]
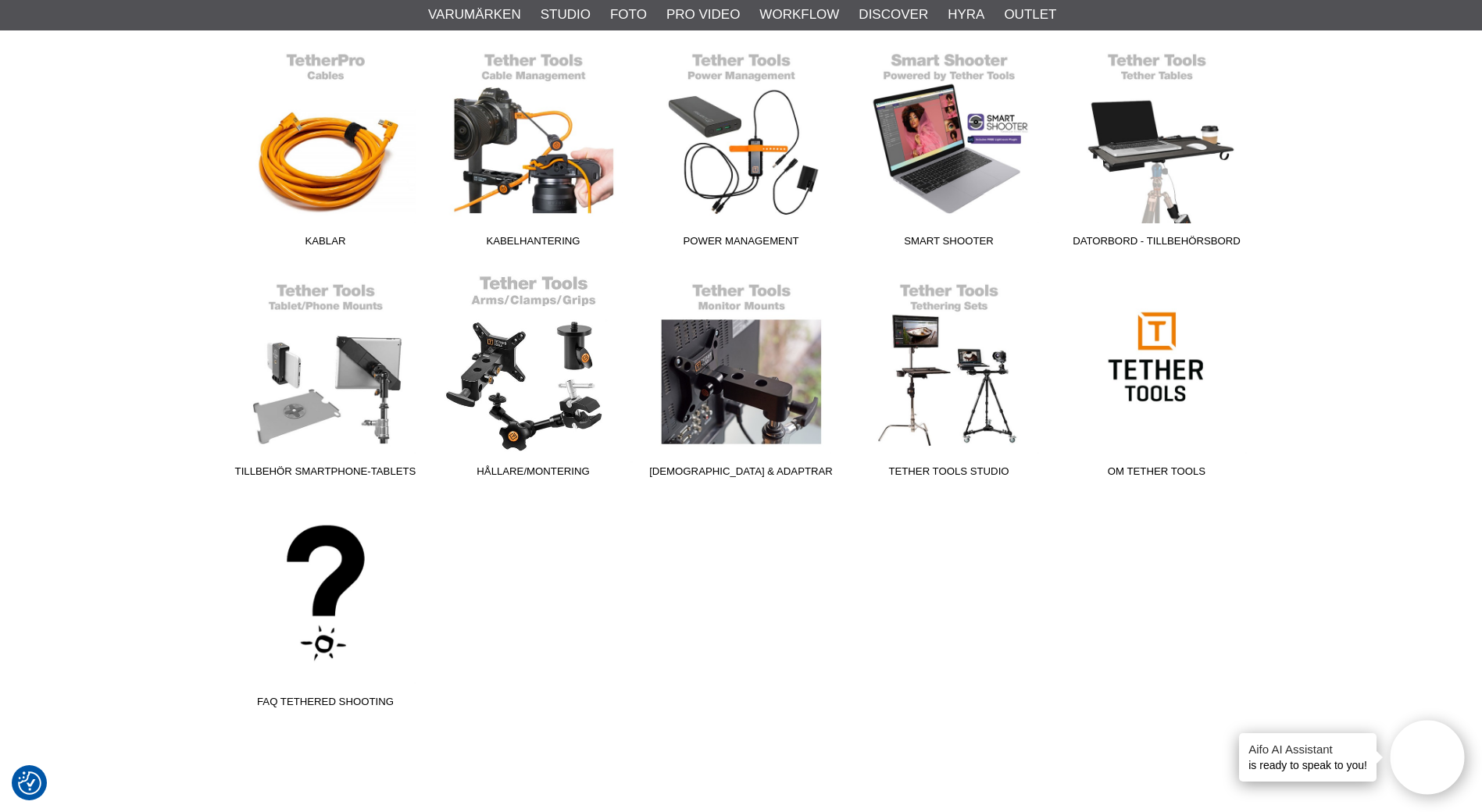
click at [547, 465] on span "Hållare/Montering" at bounding box center [533, 475] width 208 height 21
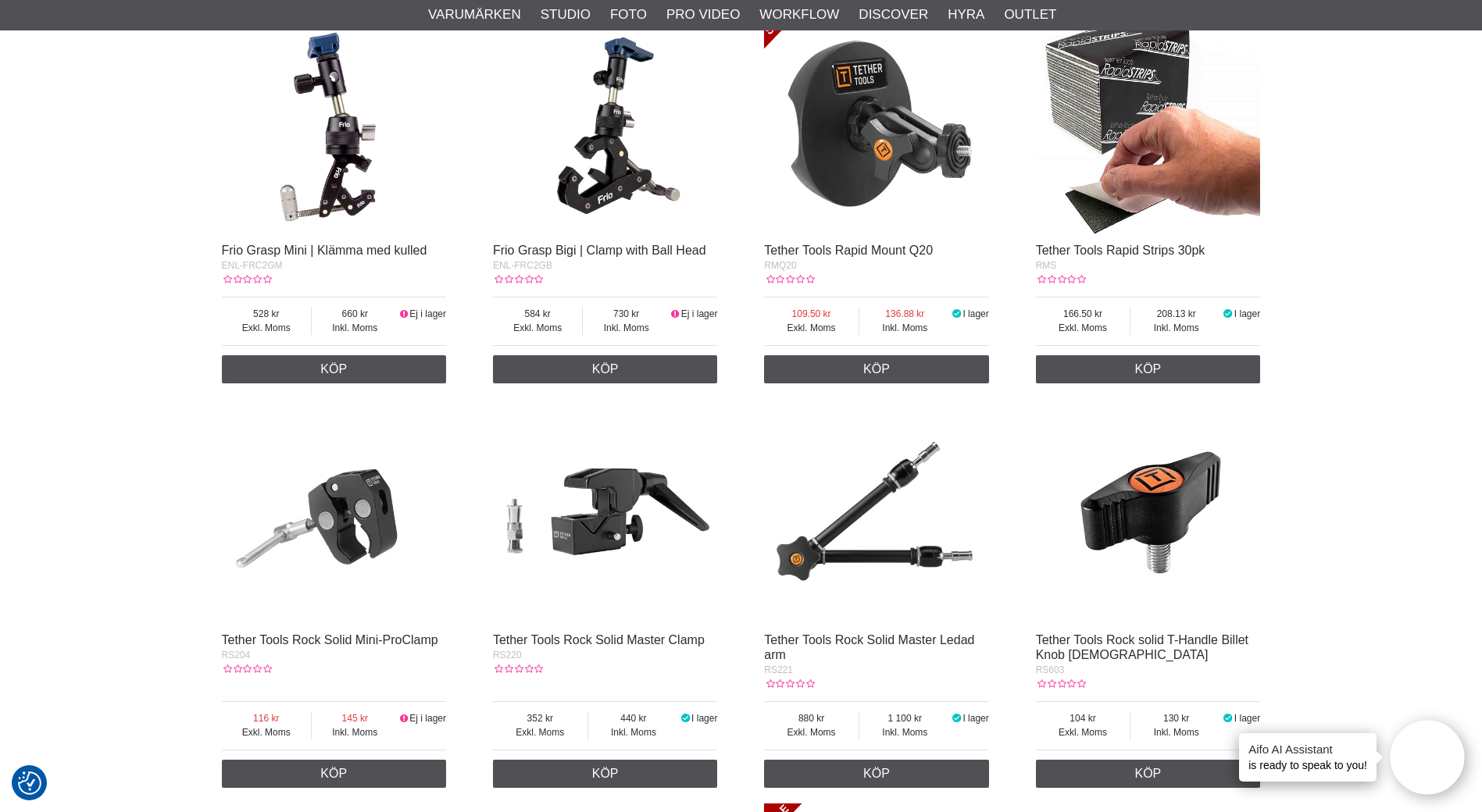
scroll to position [859, 0]
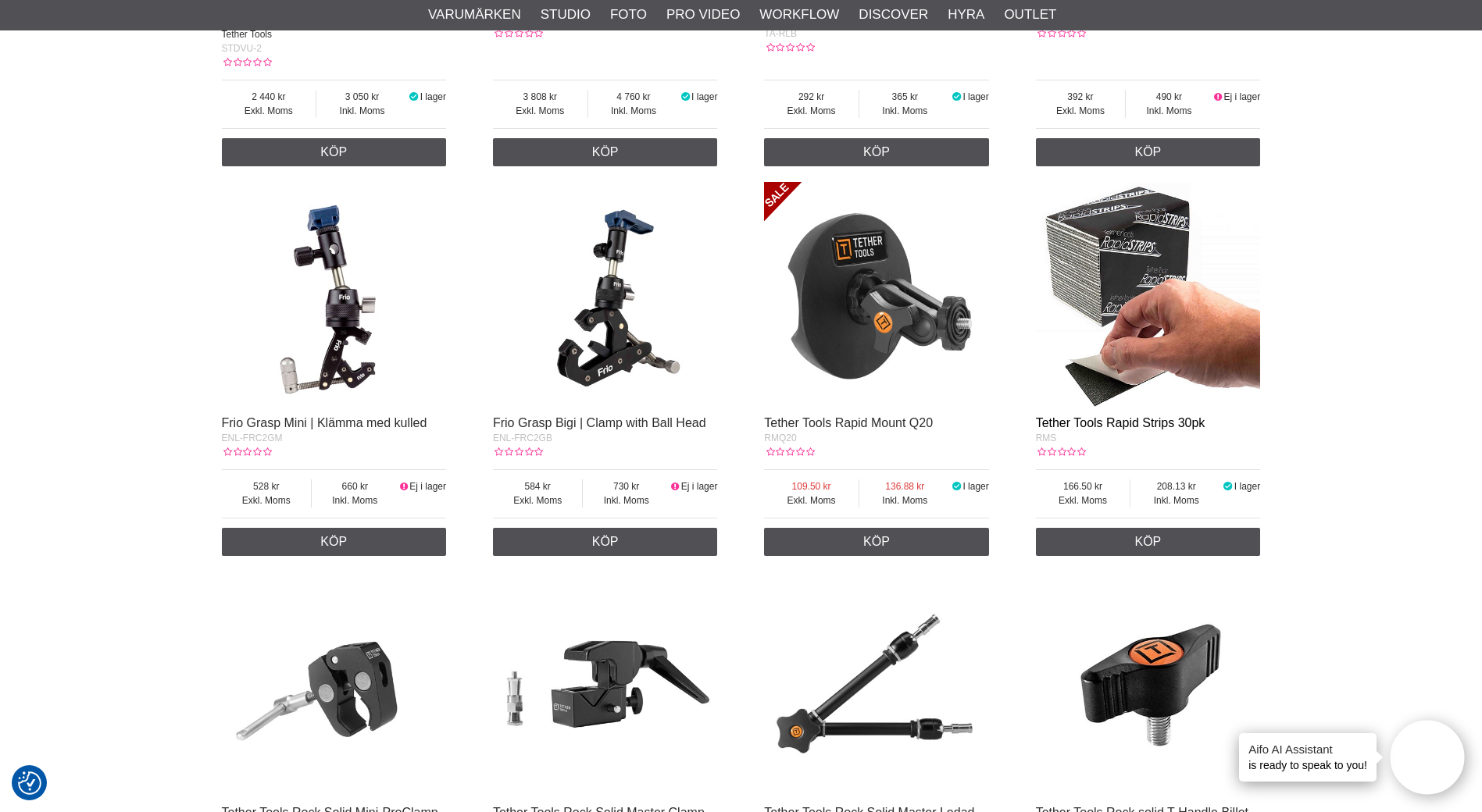
click at [1156, 427] on link "Tether Tools Rapid Strips 30pk" at bounding box center [1120, 423] width 170 height 13
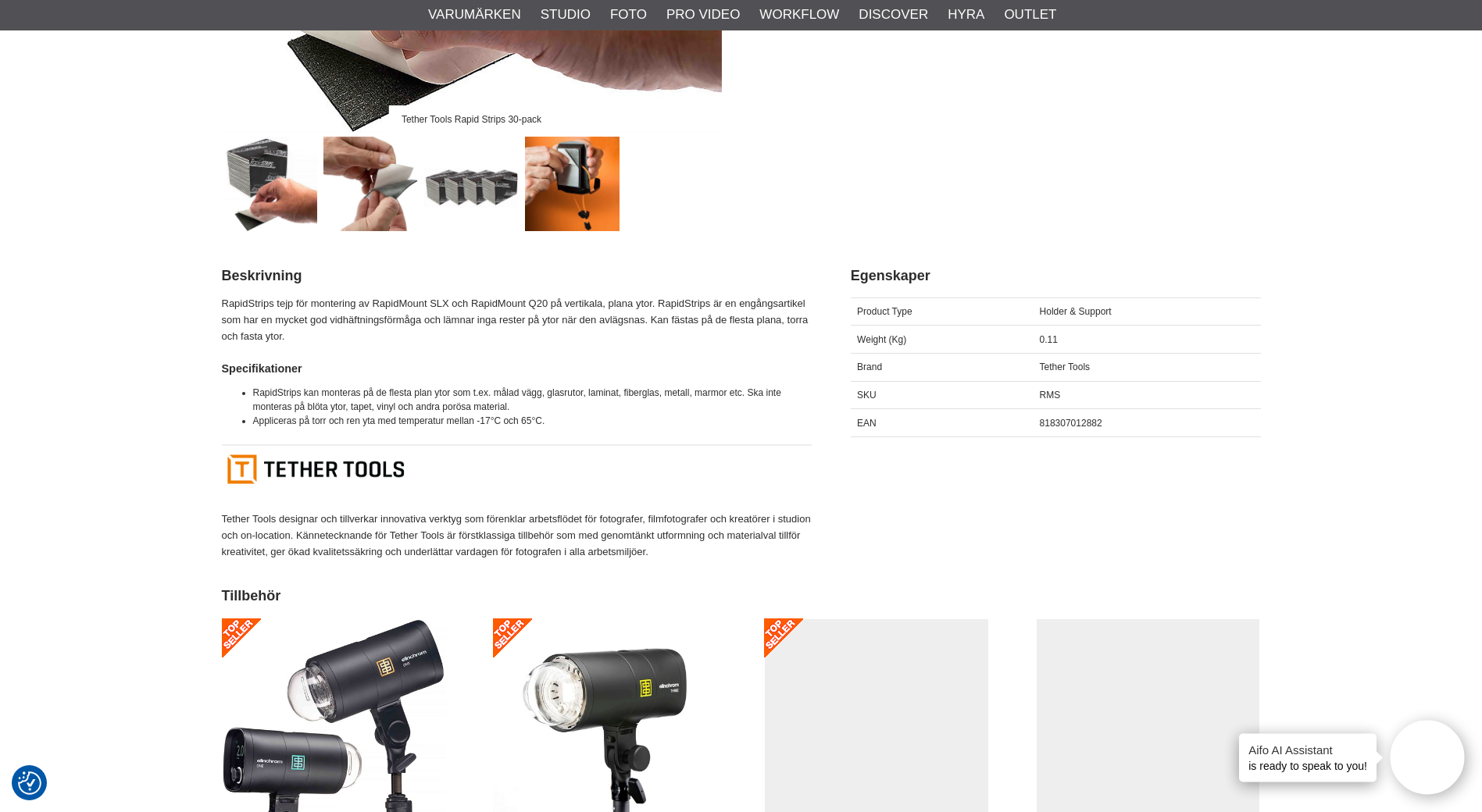
scroll to position [547, 0]
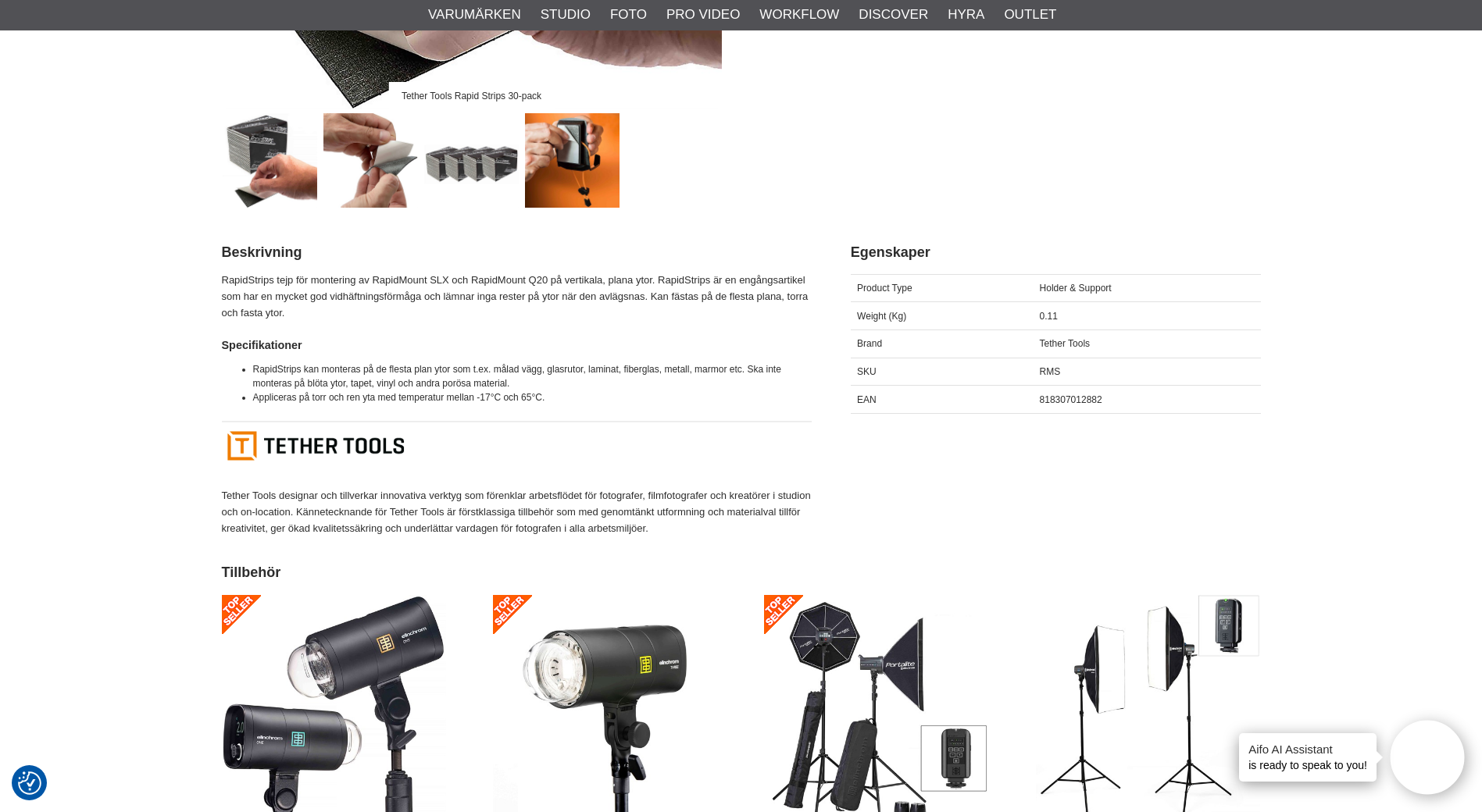
click at [573, 140] on img at bounding box center [572, 161] width 94 height 94
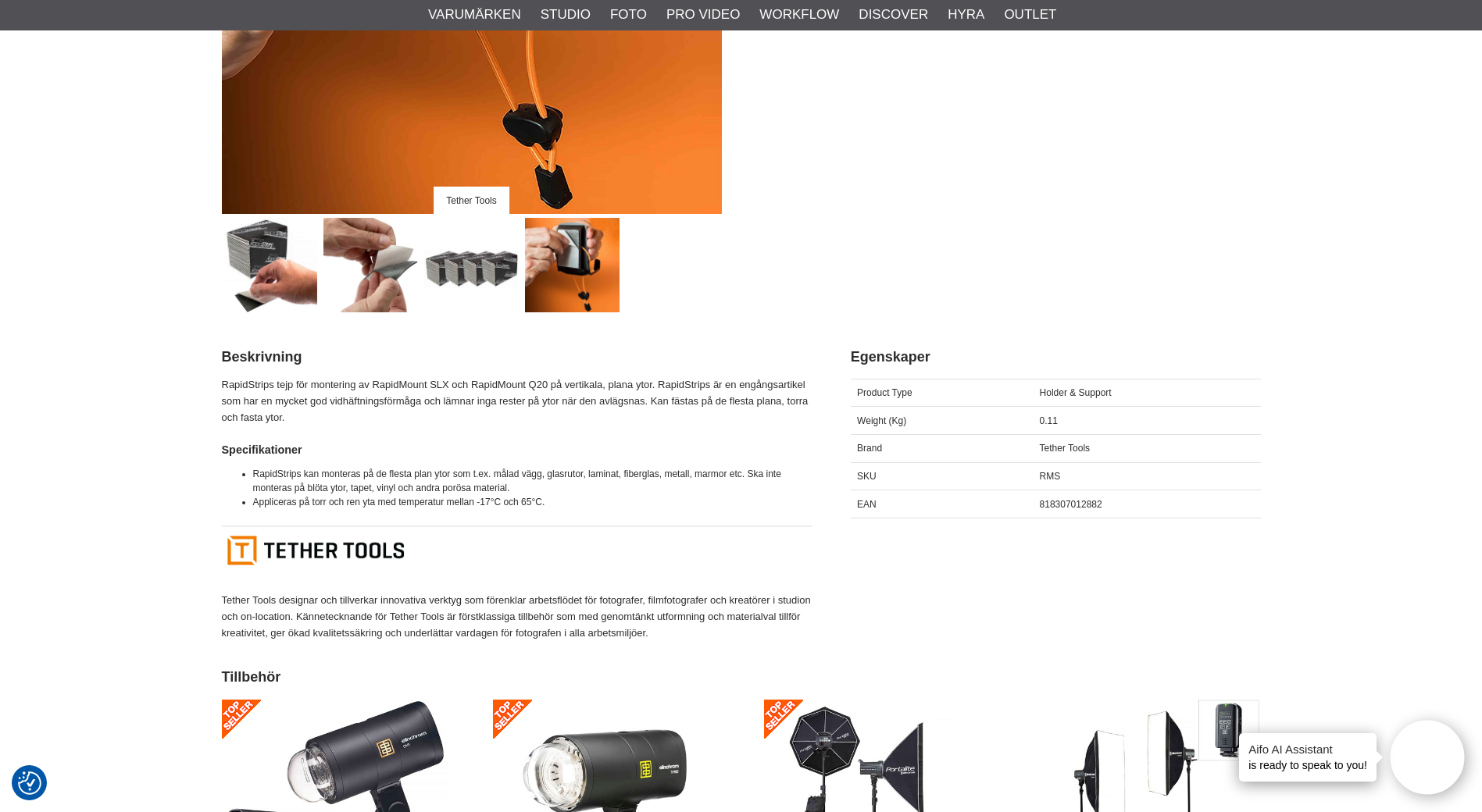
scroll to position [157, 0]
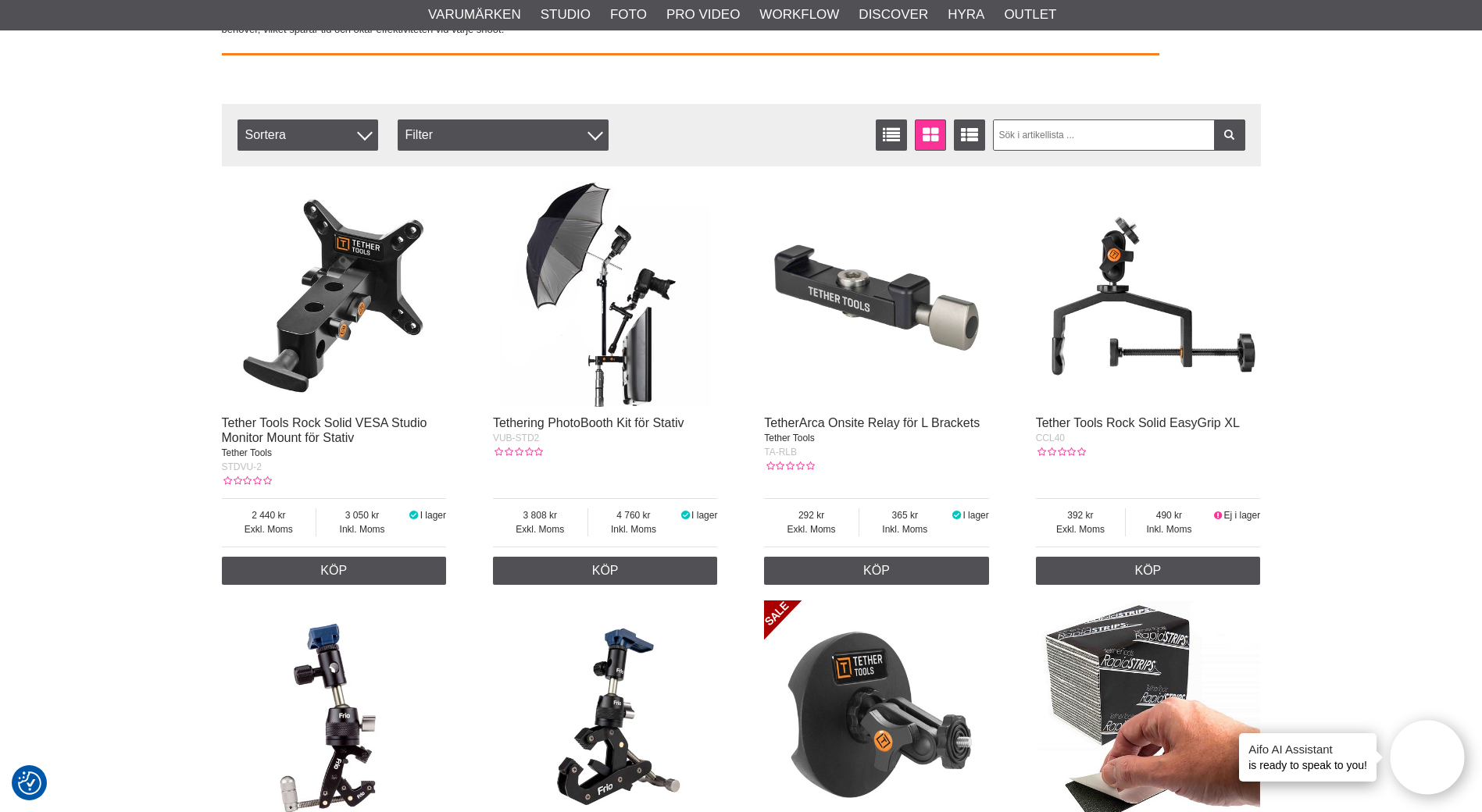
scroll to position [469, 0]
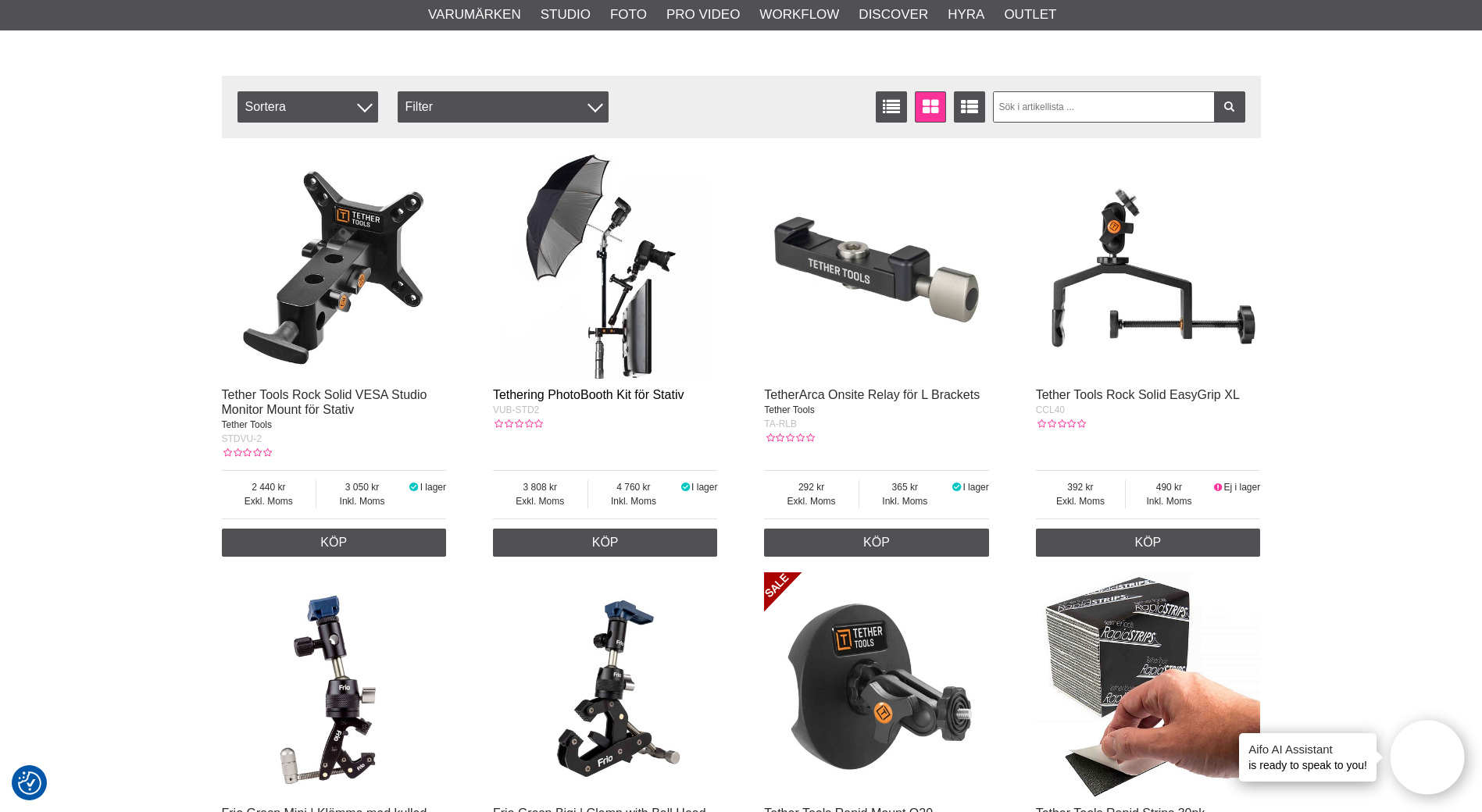
click at [634, 390] on link "Tethering PhotoBooth Kit för Stativ" at bounding box center [588, 394] width 192 height 13
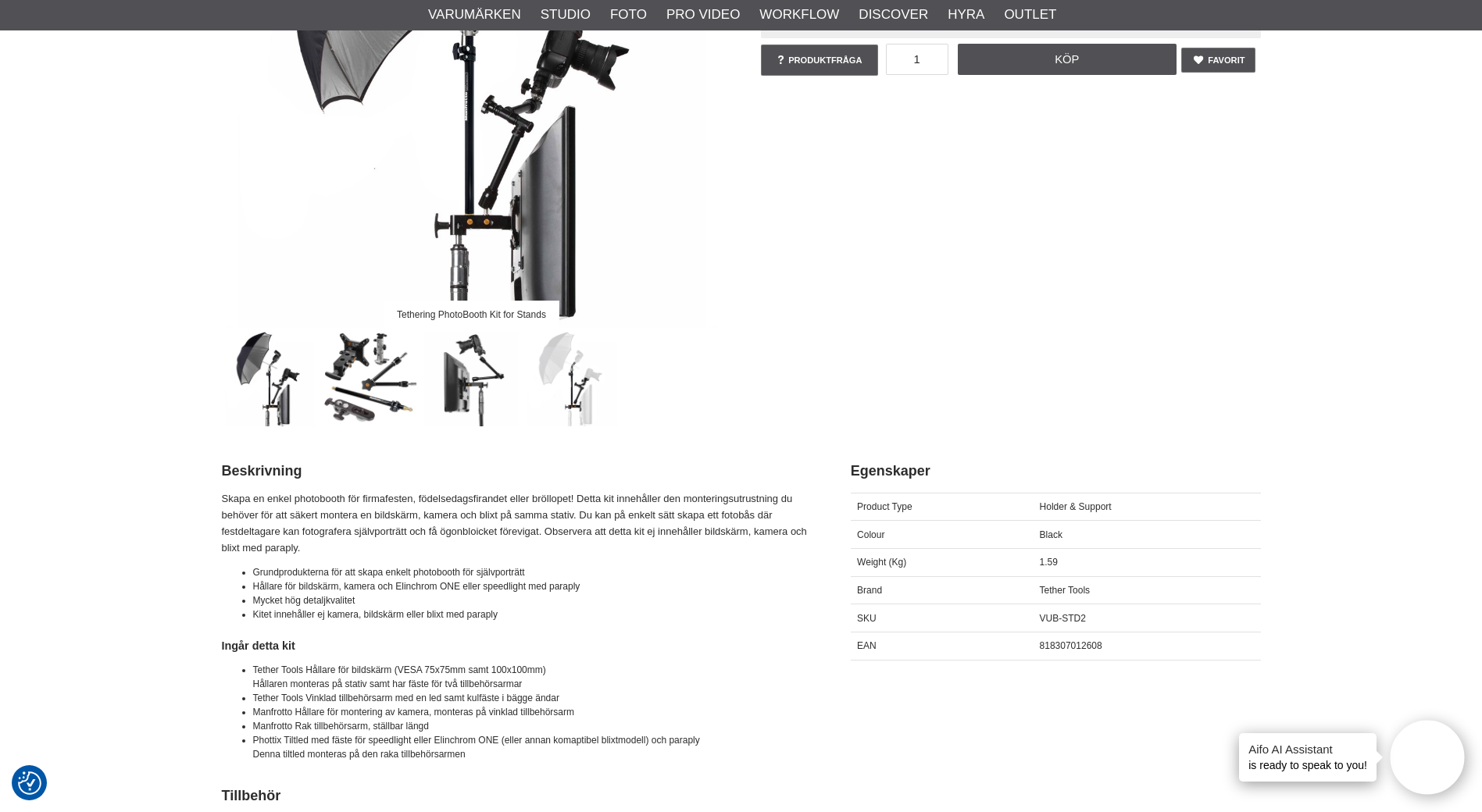
scroll to position [78, 0]
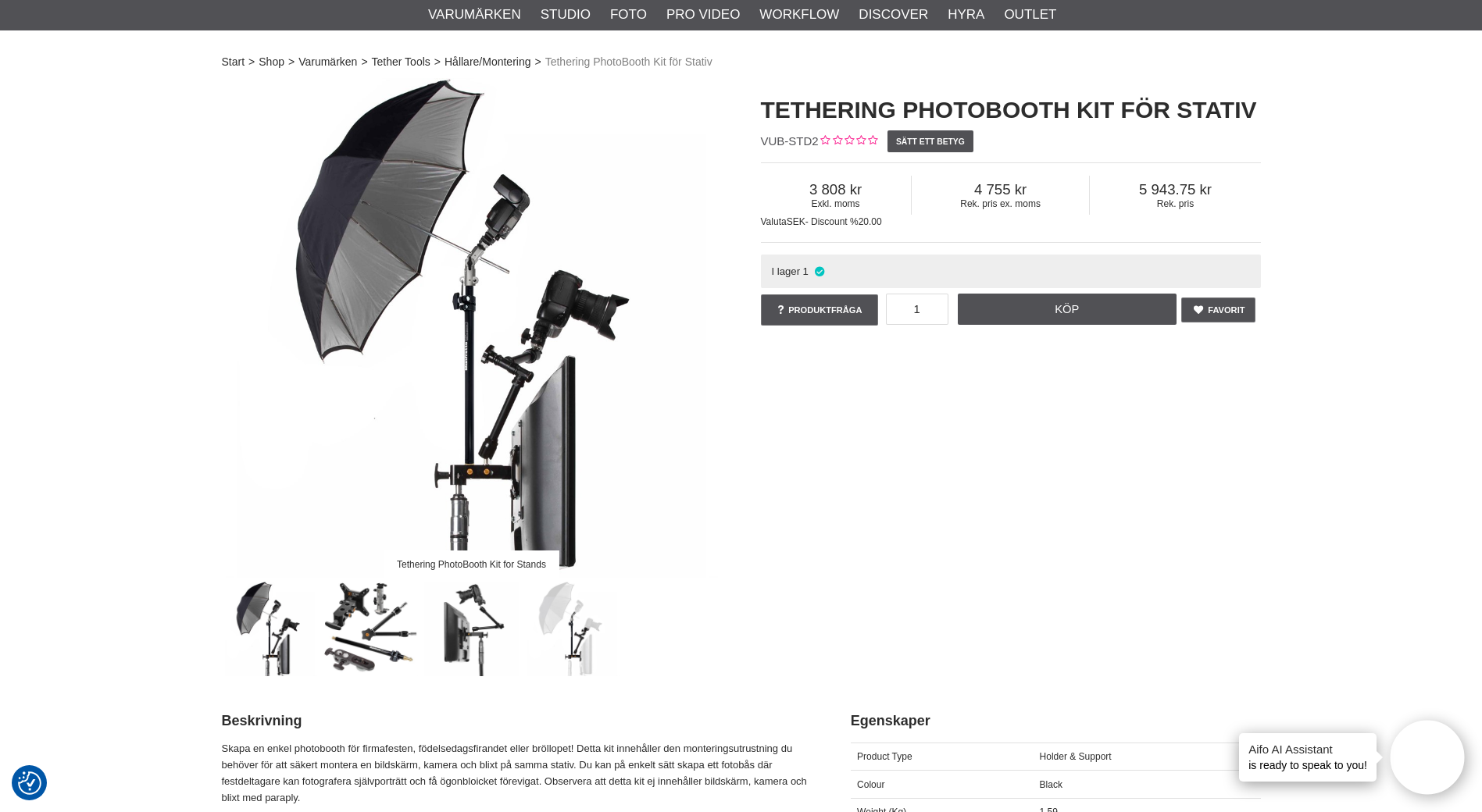
click at [479, 410] on img at bounding box center [472, 328] width 500 height 500
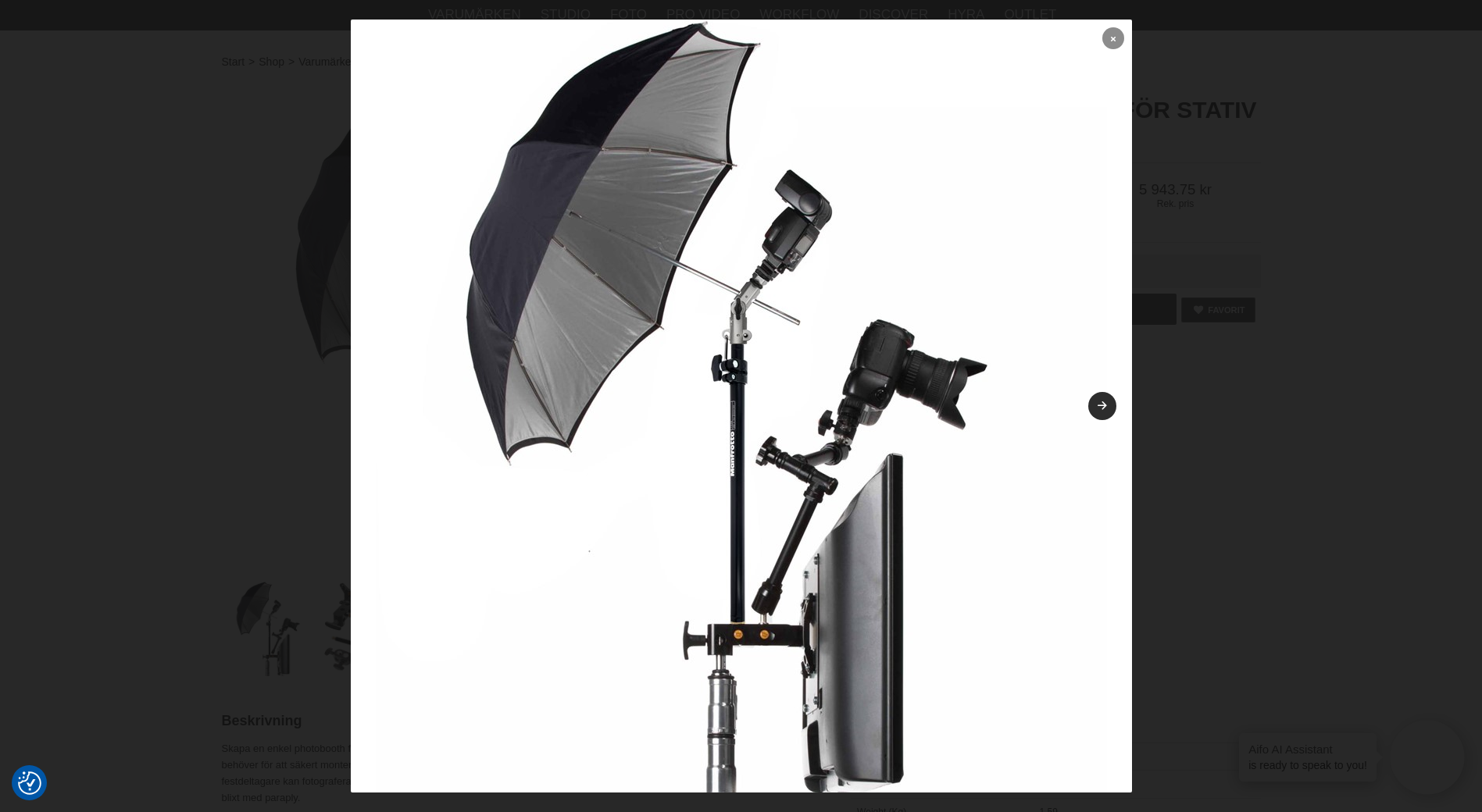
click at [1107, 44] on link at bounding box center [1113, 38] width 22 height 22
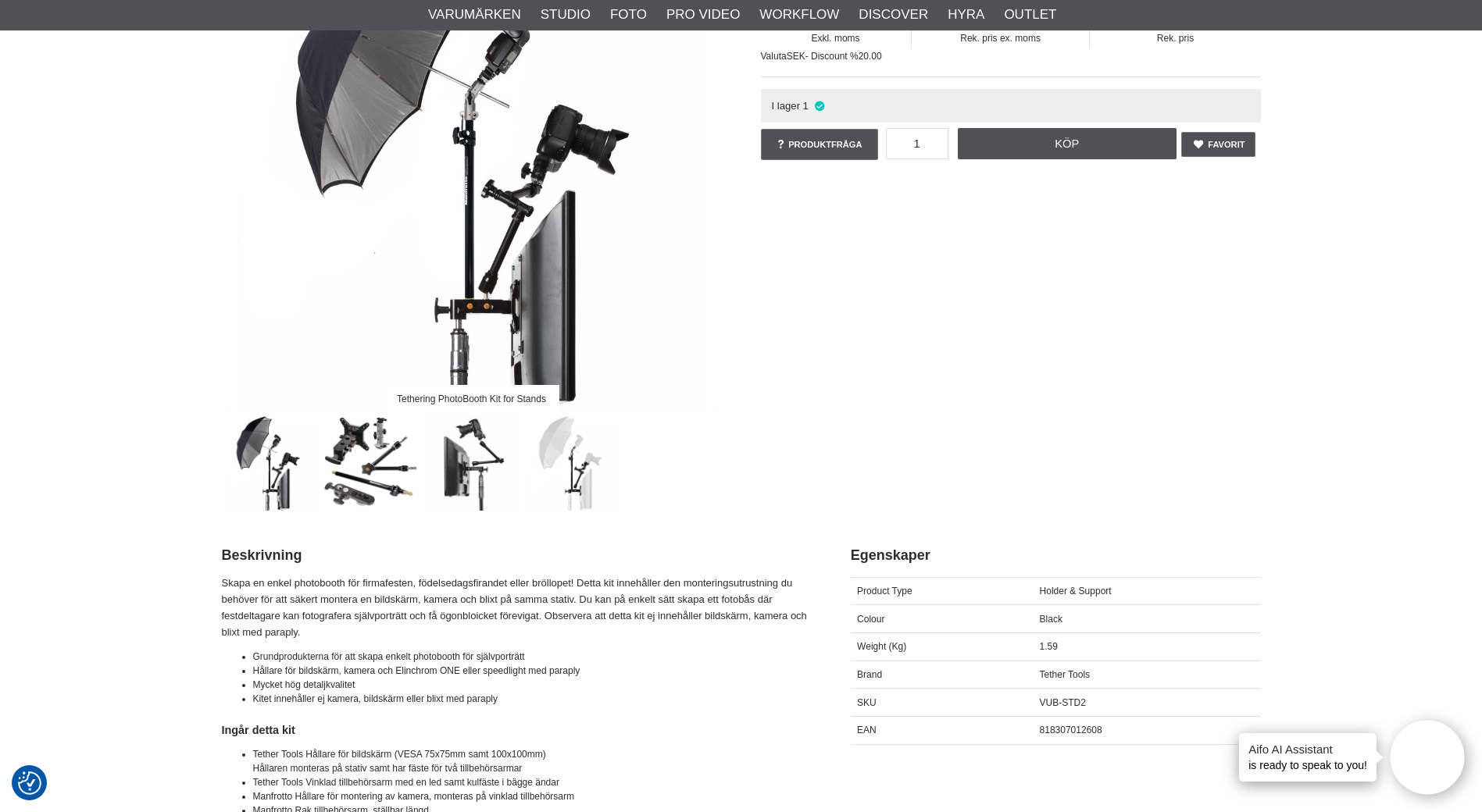
scroll to position [469, 0]
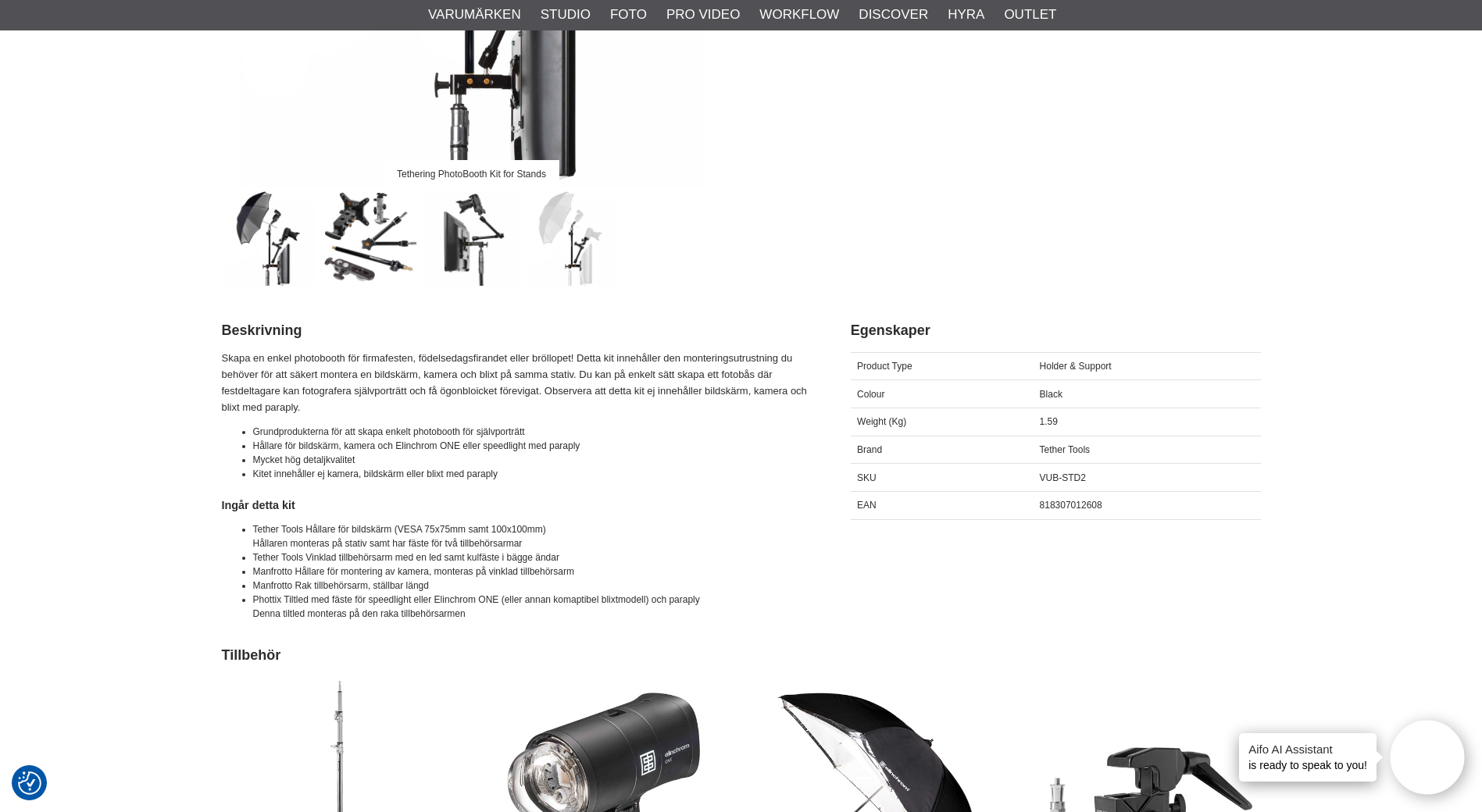
click at [470, 249] on img at bounding box center [472, 238] width 94 height 94
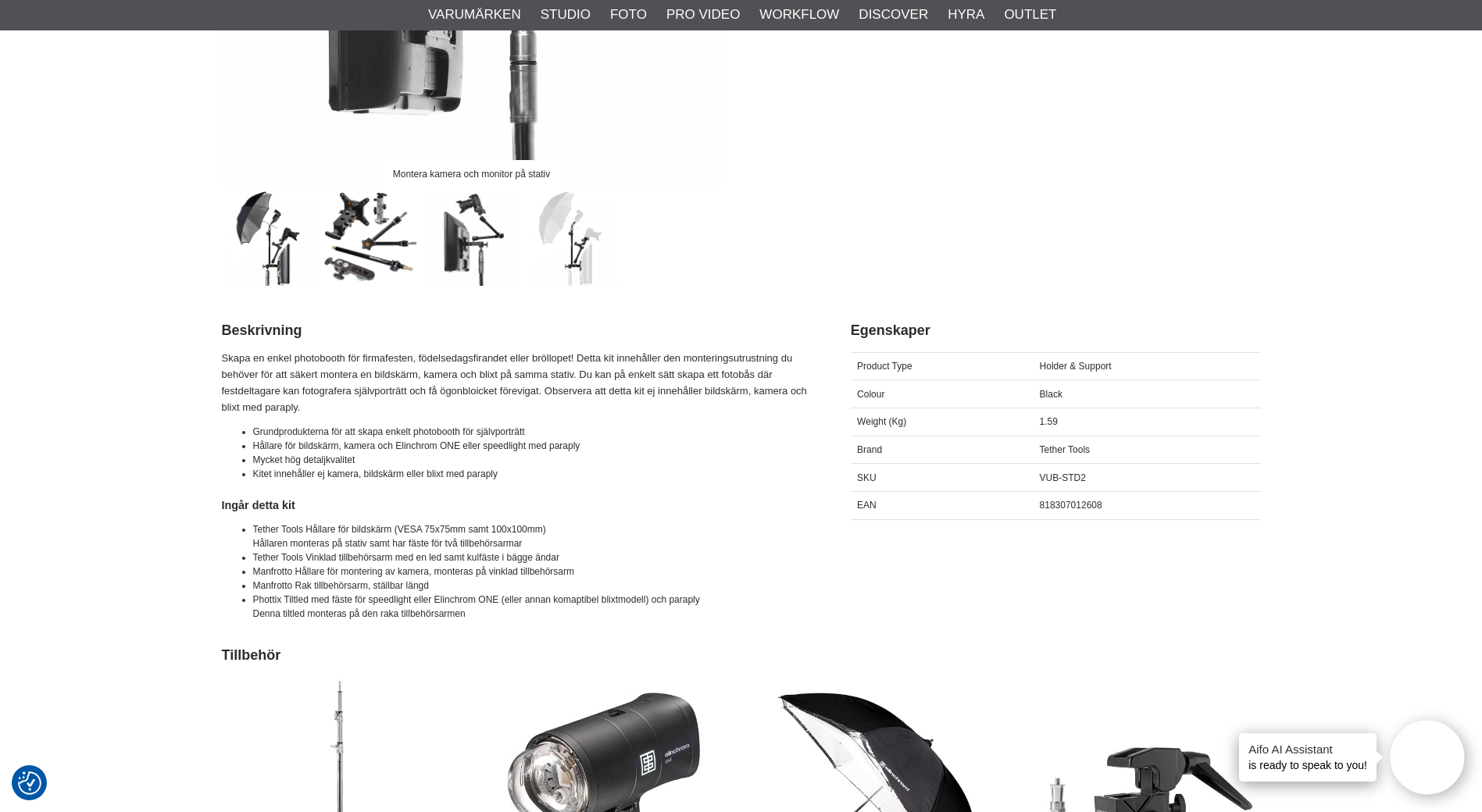
scroll to position [0, 0]
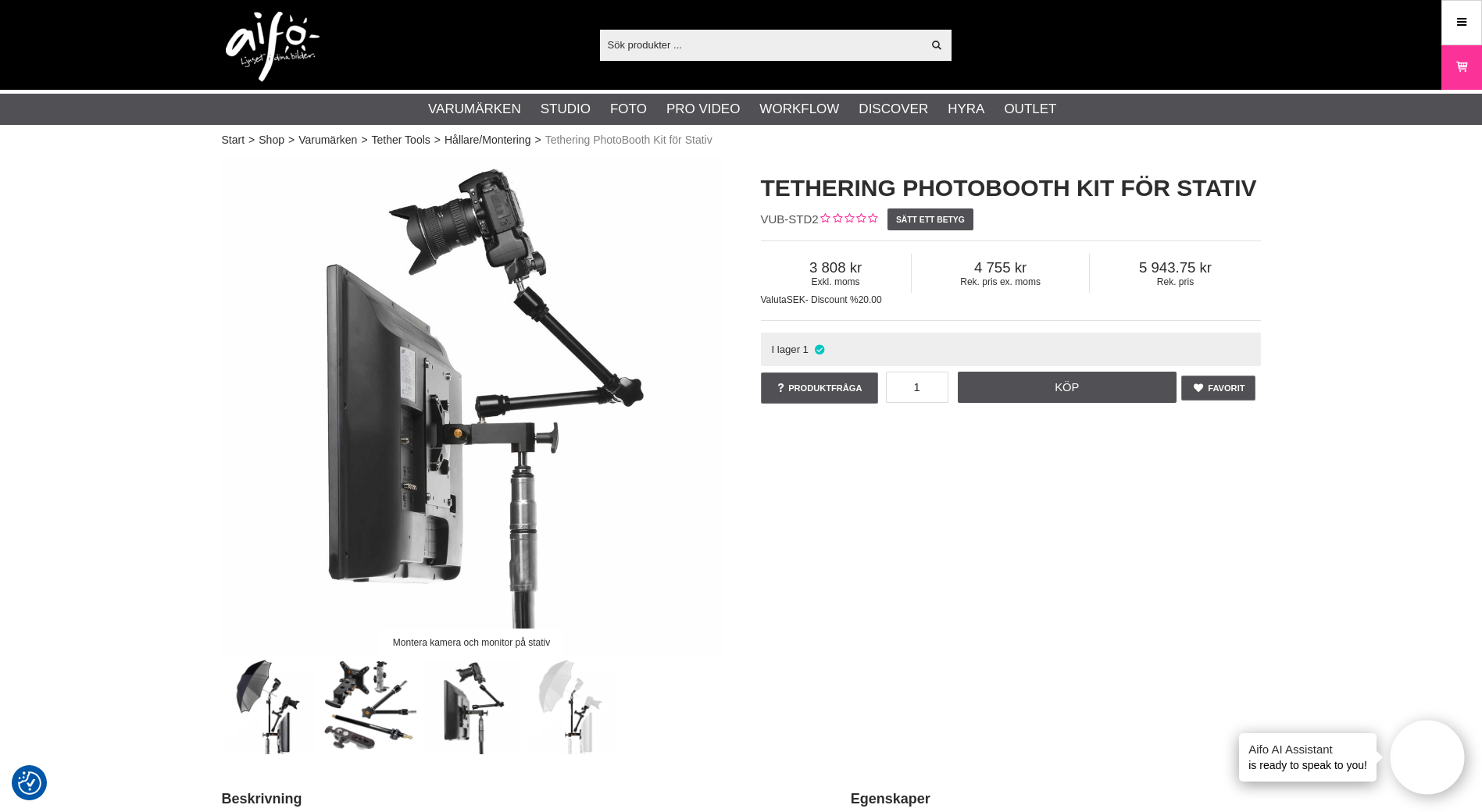
click at [579, 711] on img at bounding box center [572, 707] width 94 height 94
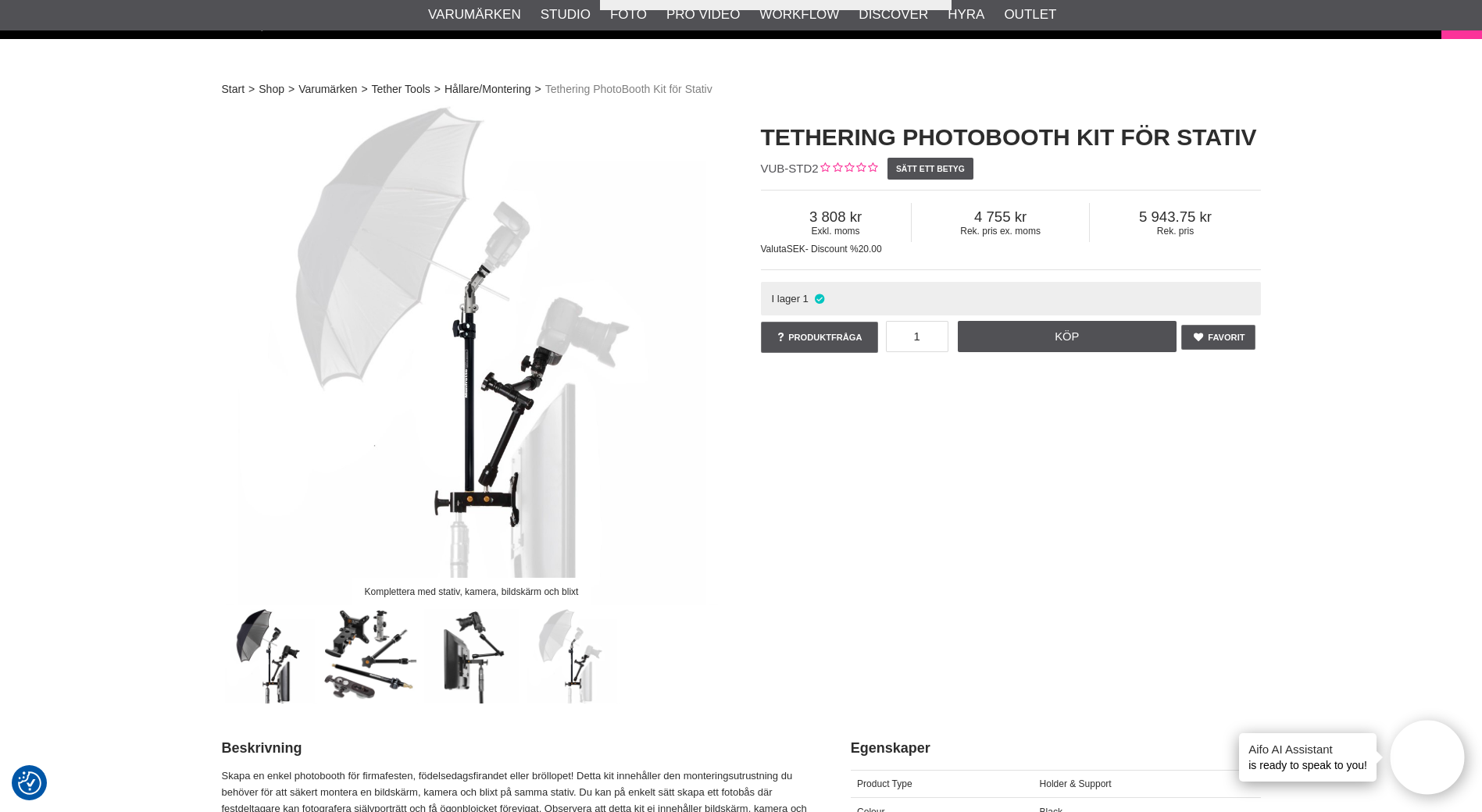
scroll to position [78, 0]
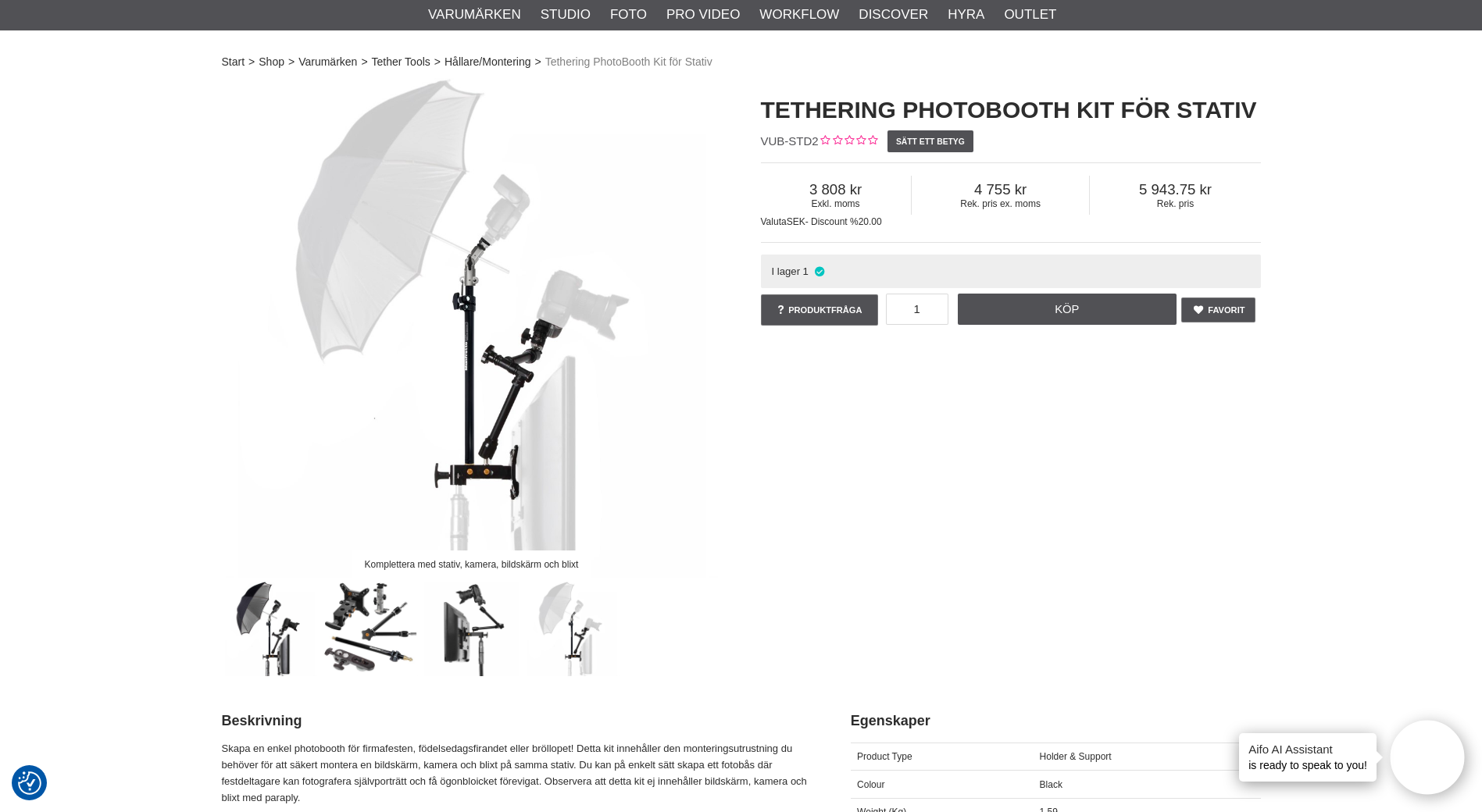
click at [284, 649] on img at bounding box center [269, 629] width 94 height 94
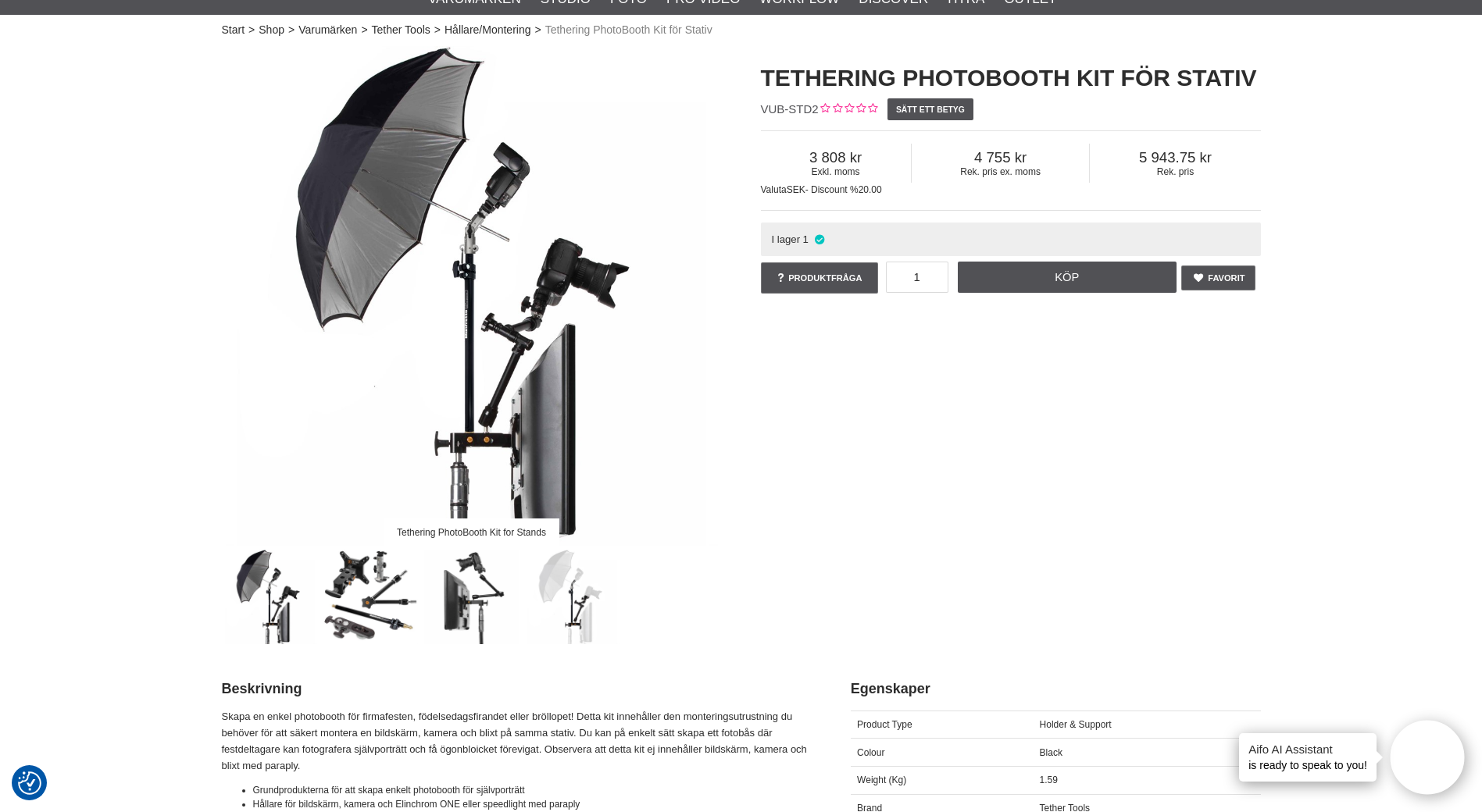
scroll to position [0, 0]
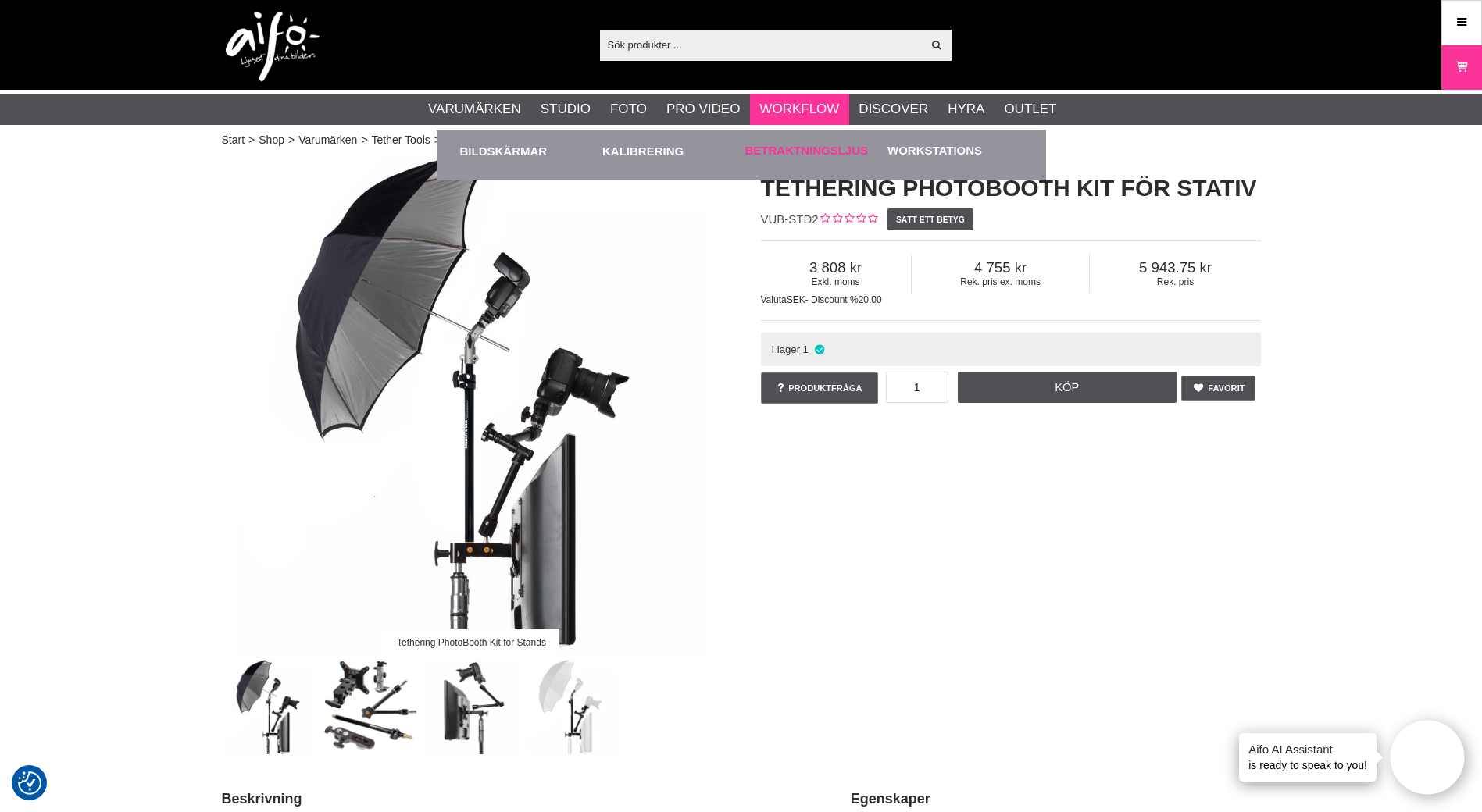
click at [802, 150] on link "Betraktningsljus" at bounding box center [807, 151] width 123 height 18
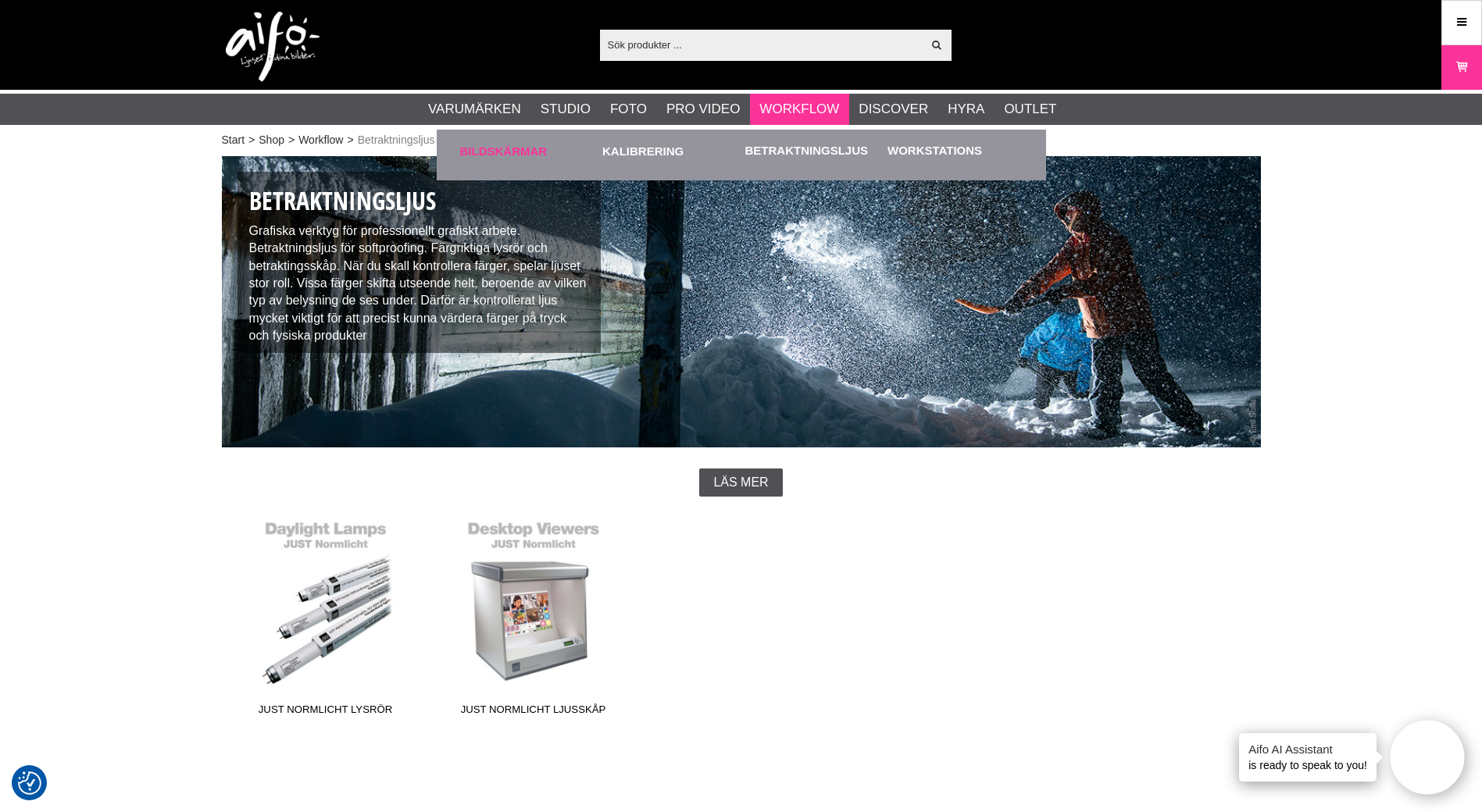
click at [523, 151] on link "Bildskärmar" at bounding box center [528, 151] width 136 height 43
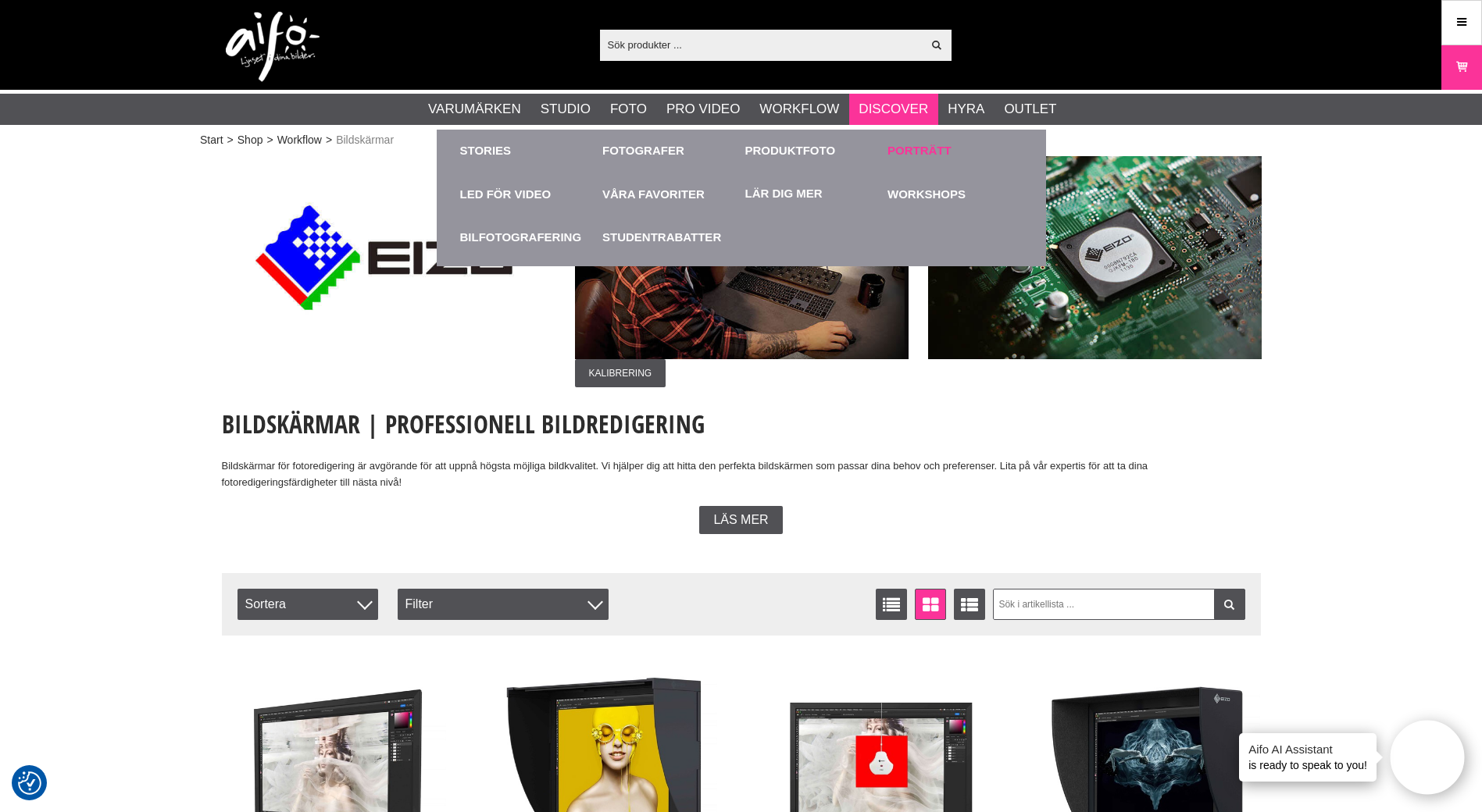
click at [905, 152] on link "Porträtt" at bounding box center [919, 151] width 64 height 18
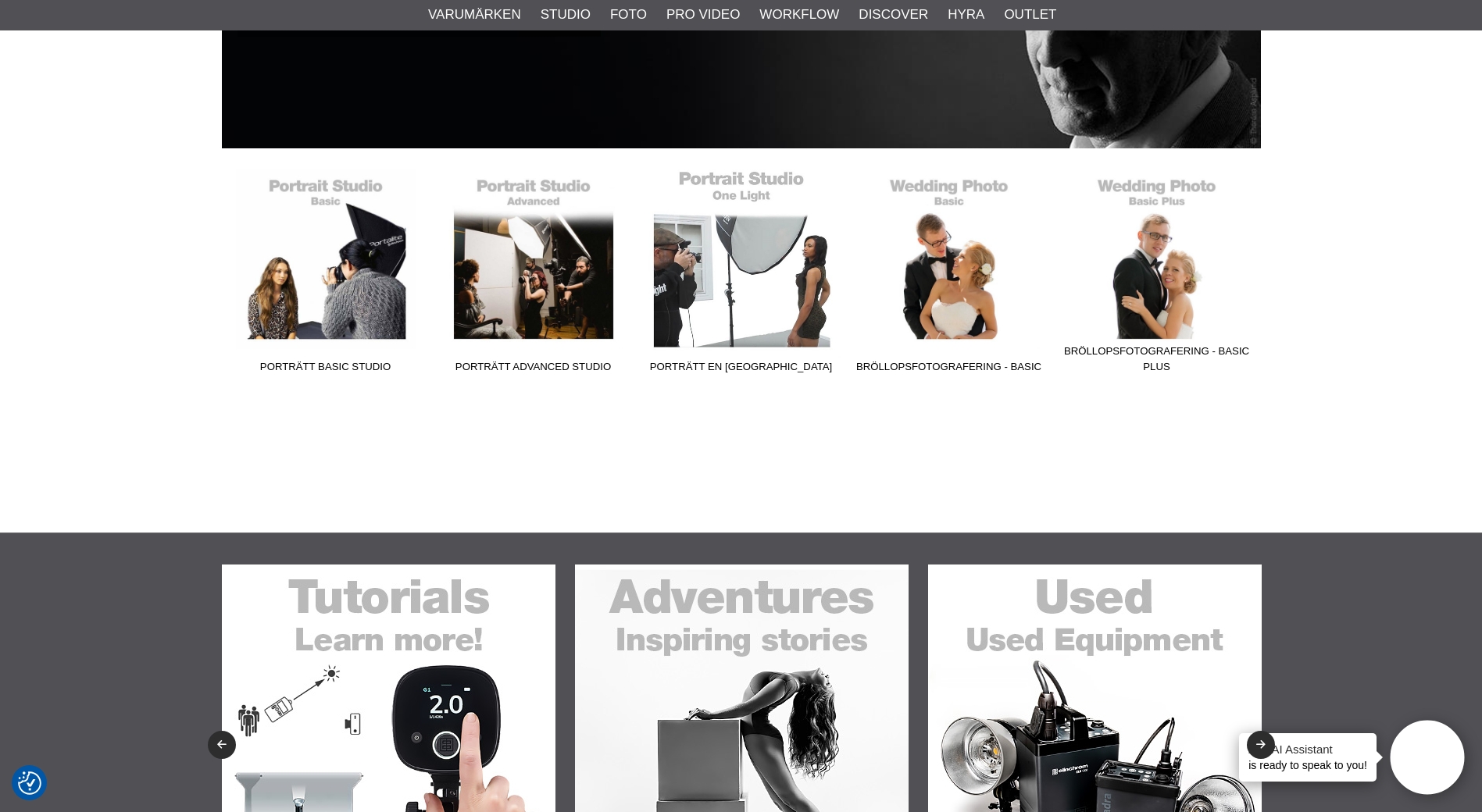
scroll to position [234, 0]
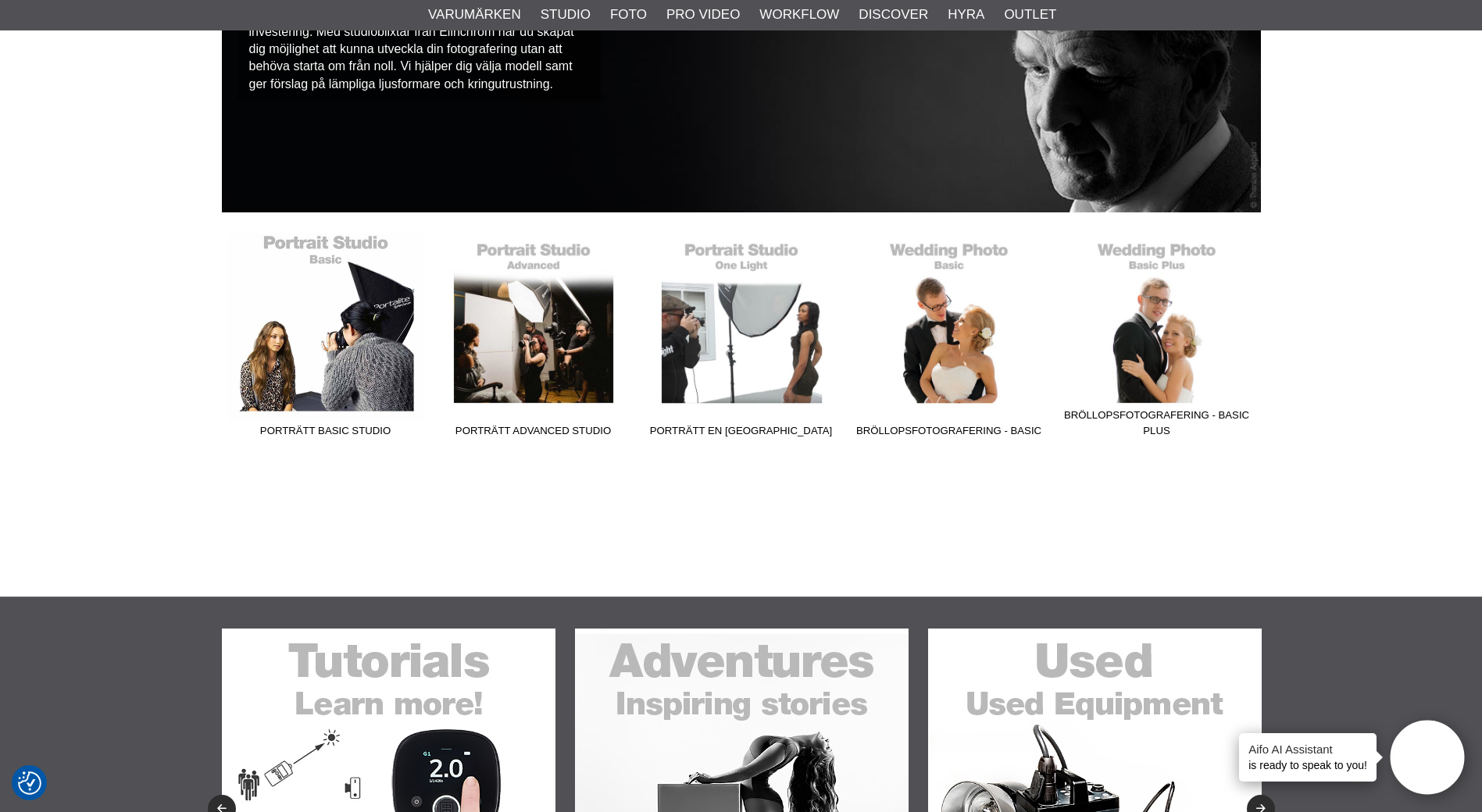
click at [302, 329] on link "Porträtt Basic Studio" at bounding box center [325, 339] width 208 height 211
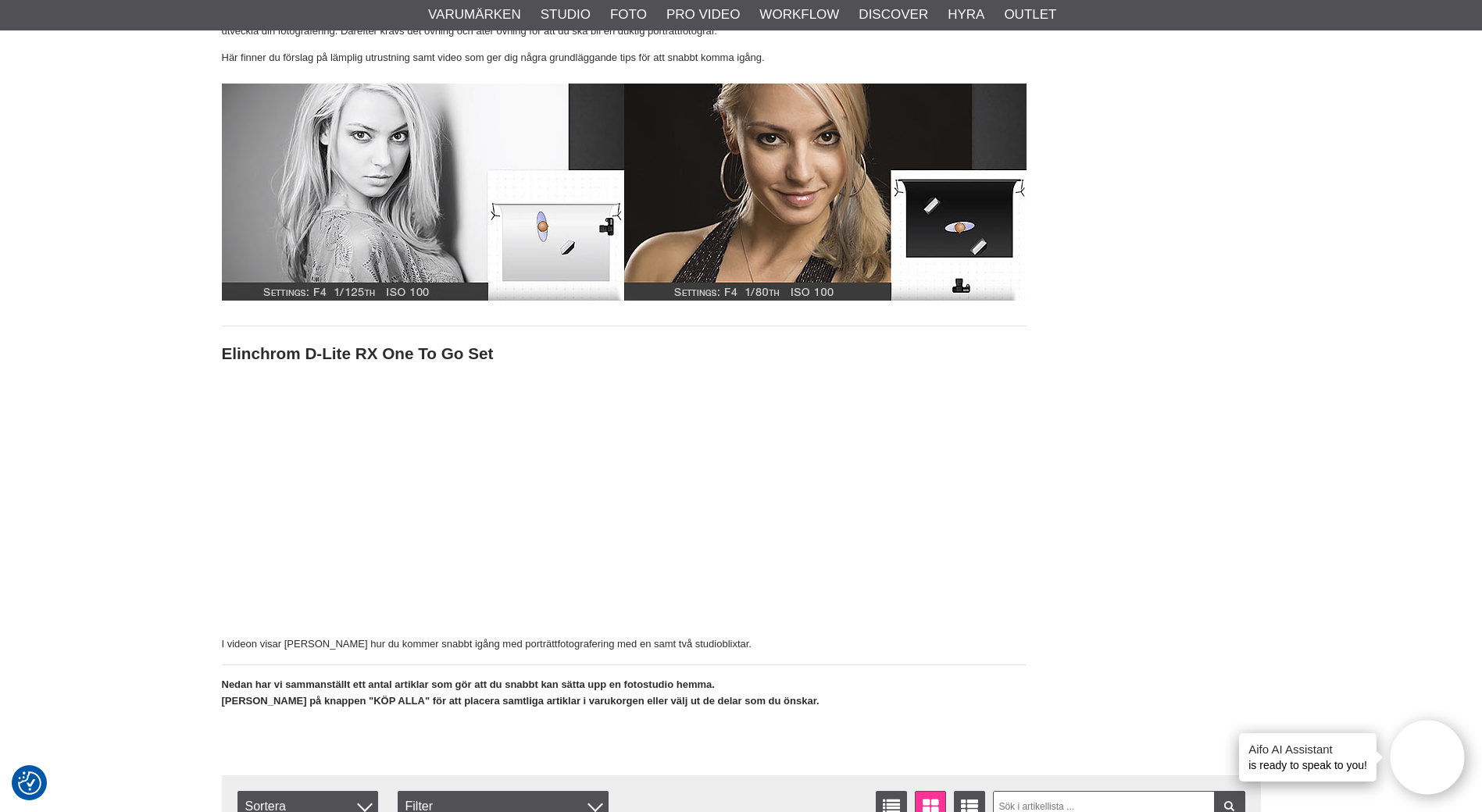
scroll to position [20, 0]
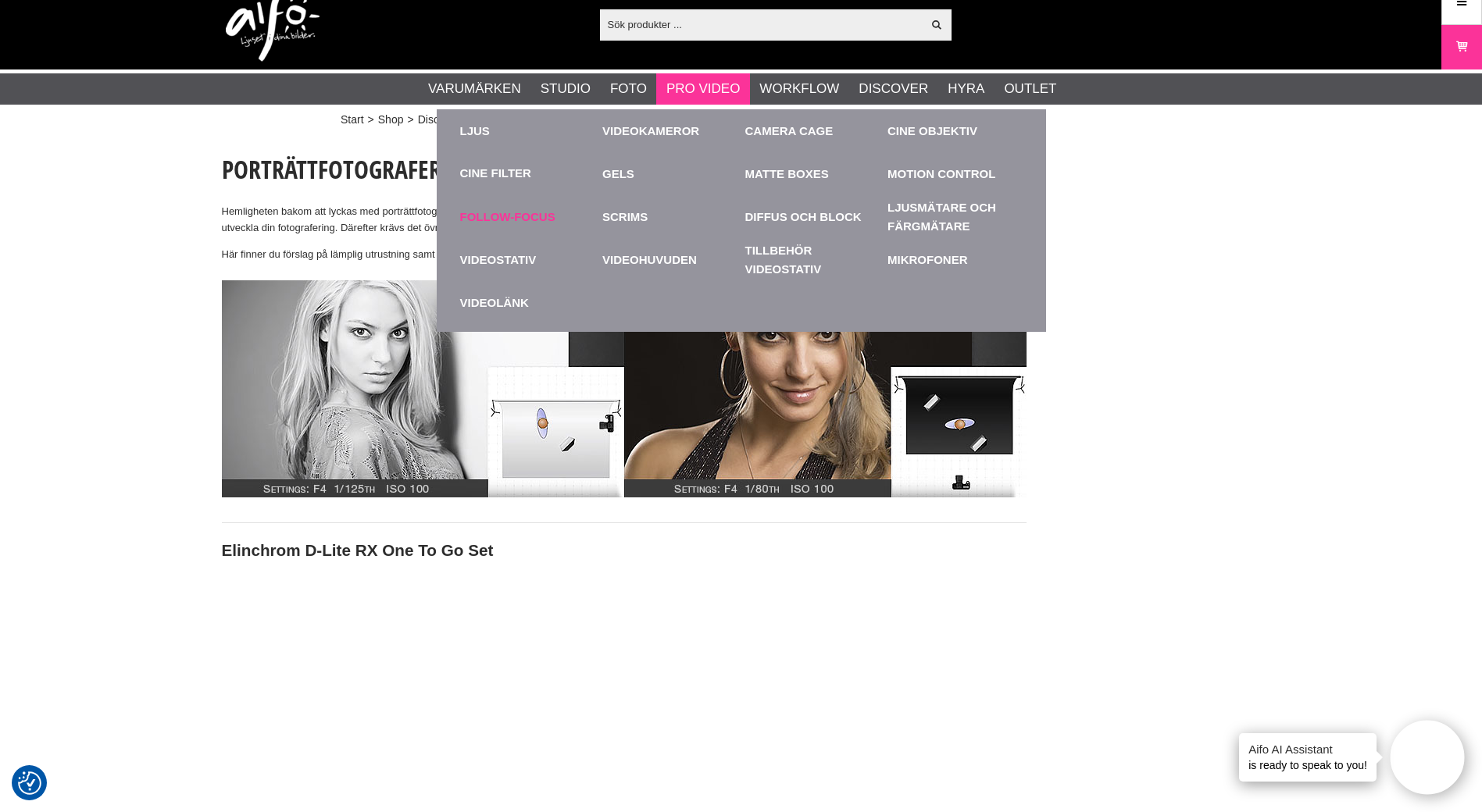
click at [501, 216] on link "Follow-Focus" at bounding box center [528, 217] width 136 height 43
